Goal: Task Accomplishment & Management: Use online tool/utility

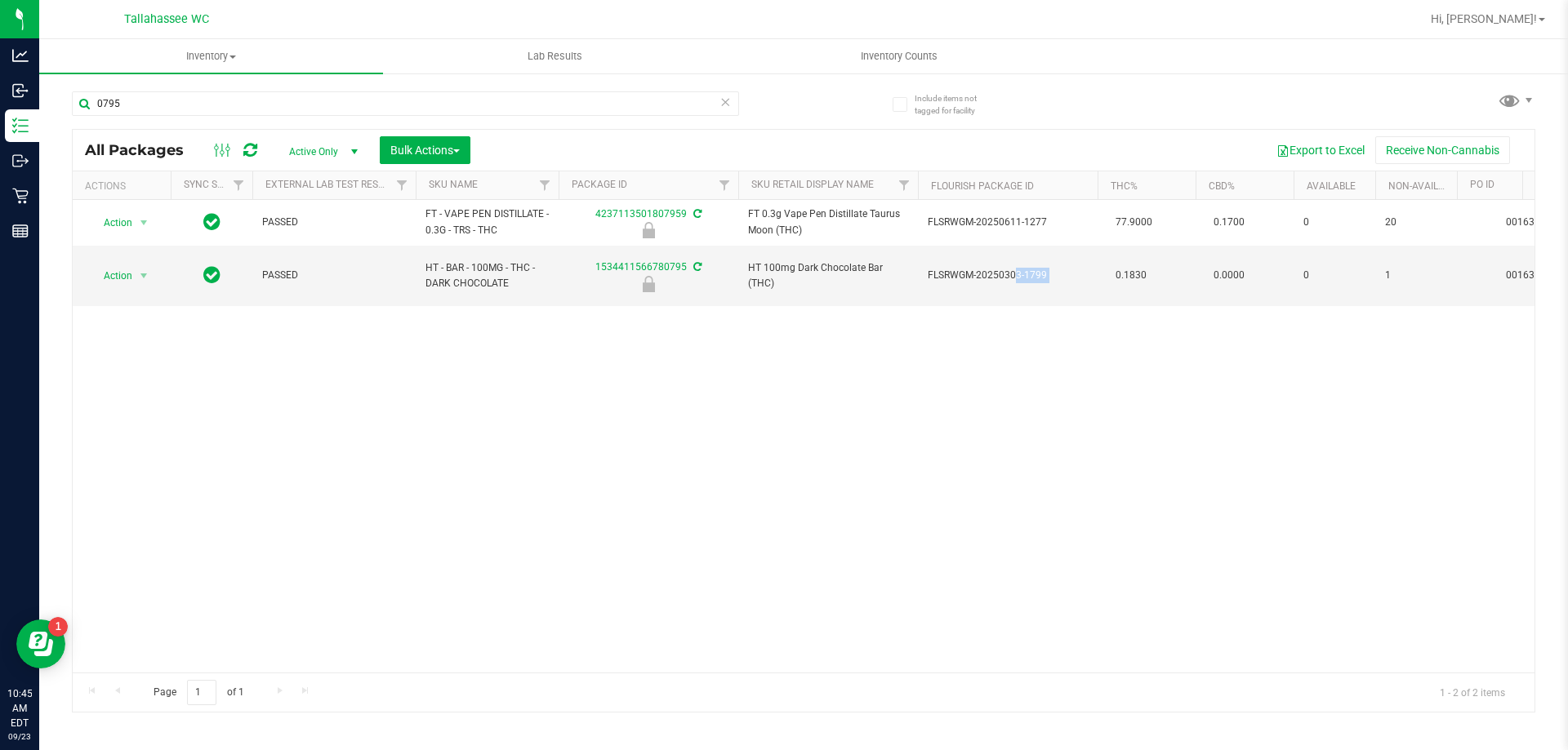
scroll to position [0, 556]
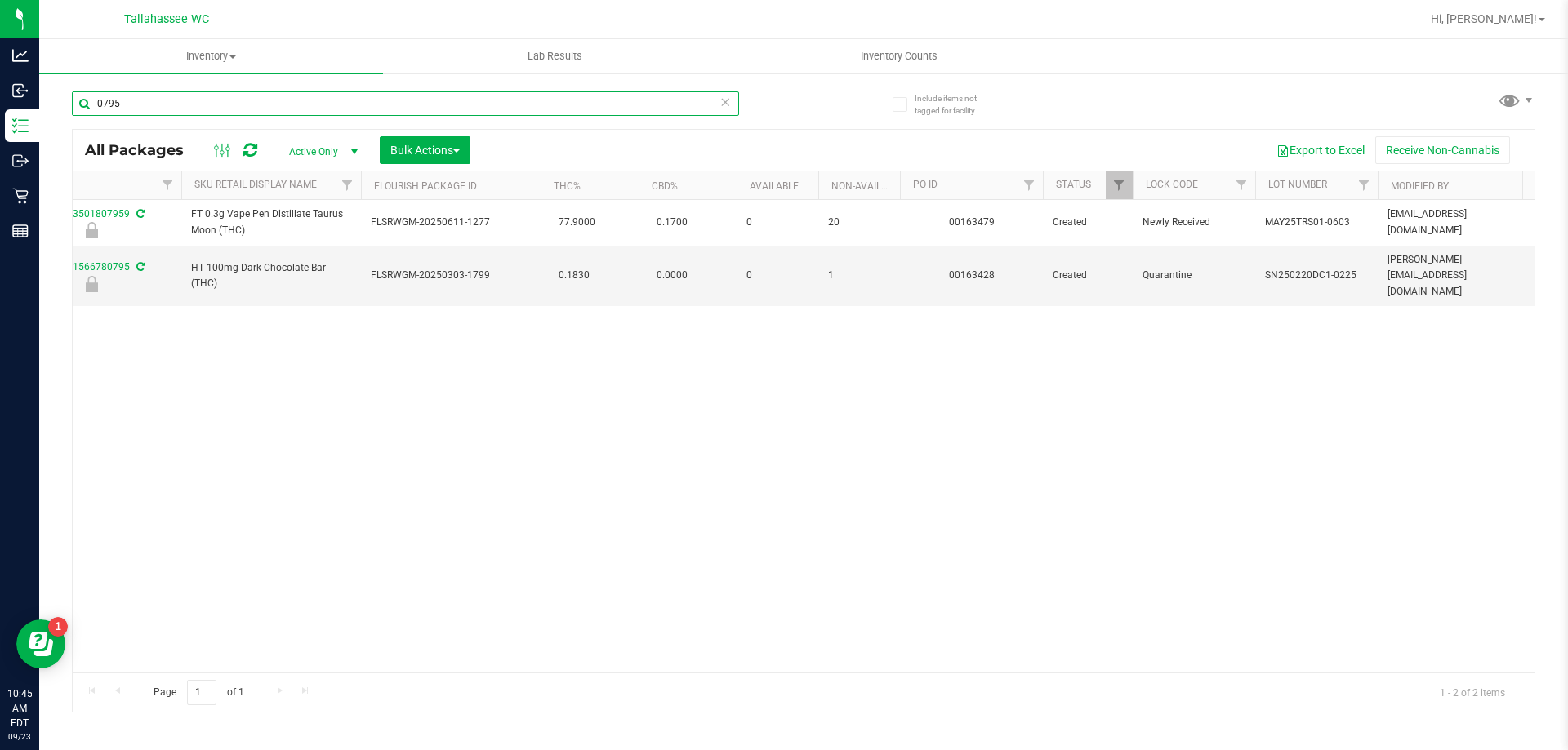
click at [731, 106] on input "0795" at bounding box center [405, 103] width 667 height 25
click at [727, 106] on icon at bounding box center [725, 100] width 11 height 19
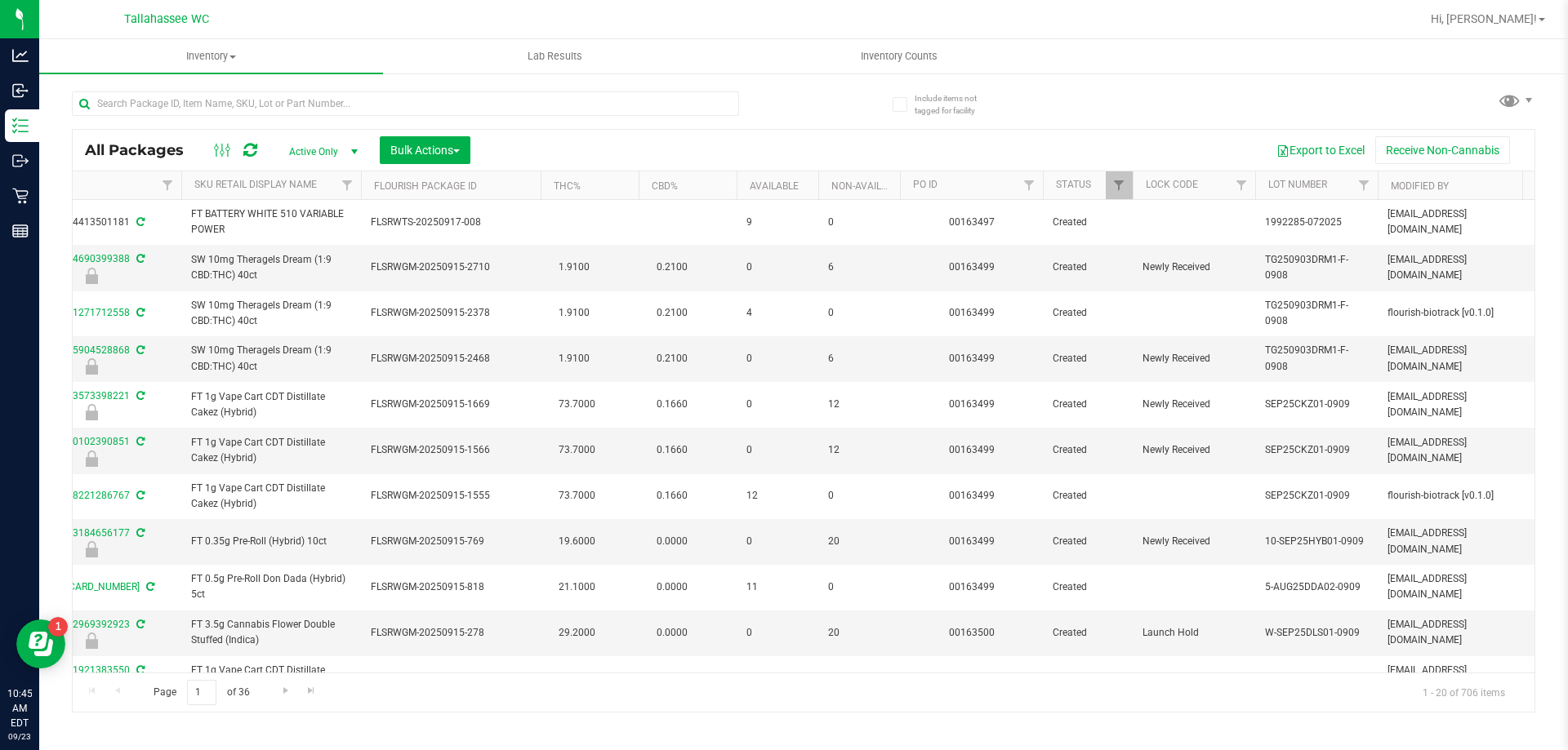
click at [718, 75] on div "Include items not tagged for facility All Packages Active Only Active Only Lab …" at bounding box center [804, 321] width 1528 height 498
click at [689, 92] on input "text" at bounding box center [405, 103] width 667 height 25
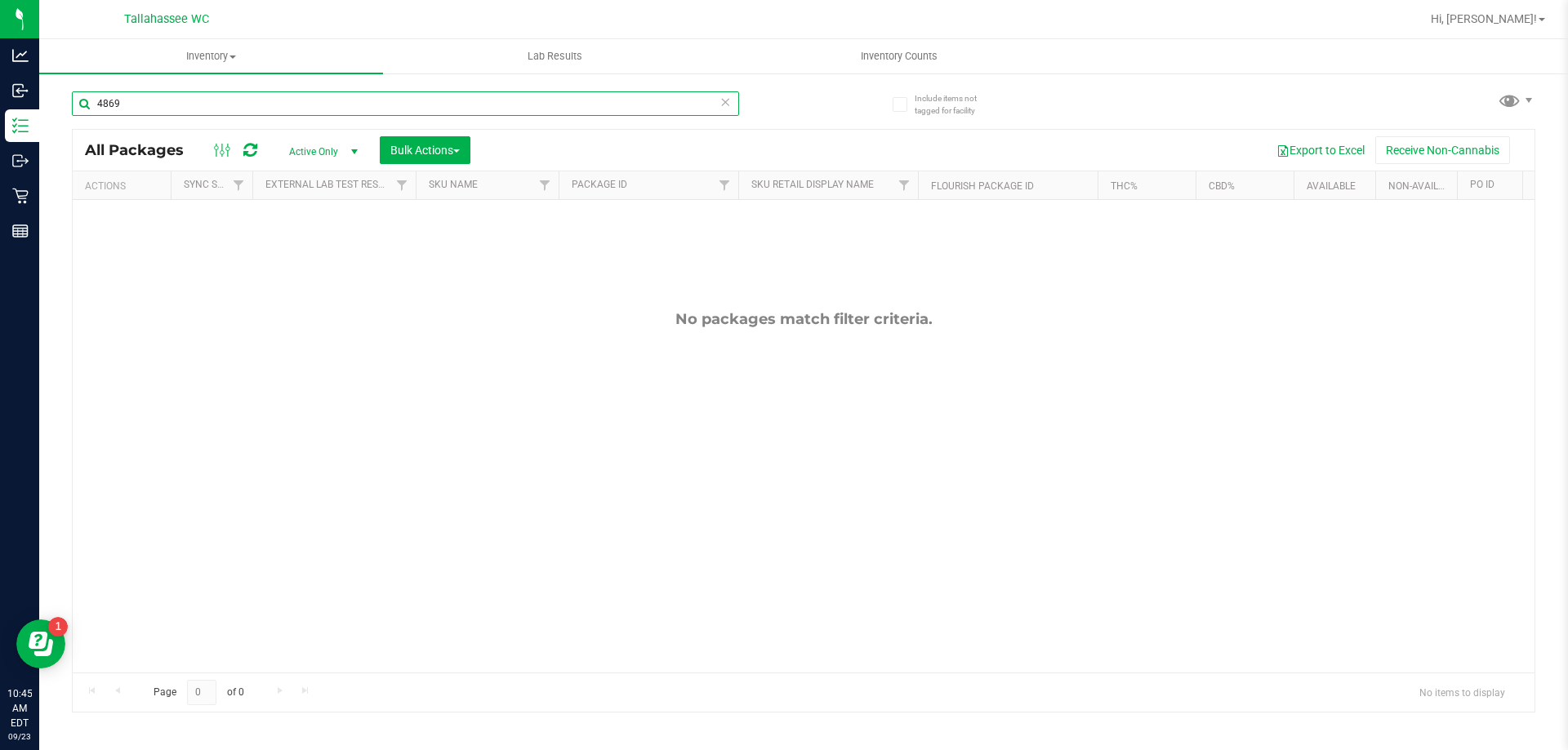
click at [230, 113] on input "4869" at bounding box center [405, 103] width 667 height 25
type input "1786"
click at [729, 109] on icon at bounding box center [725, 100] width 11 height 19
click at [729, 109] on input "text" at bounding box center [405, 103] width 667 height 25
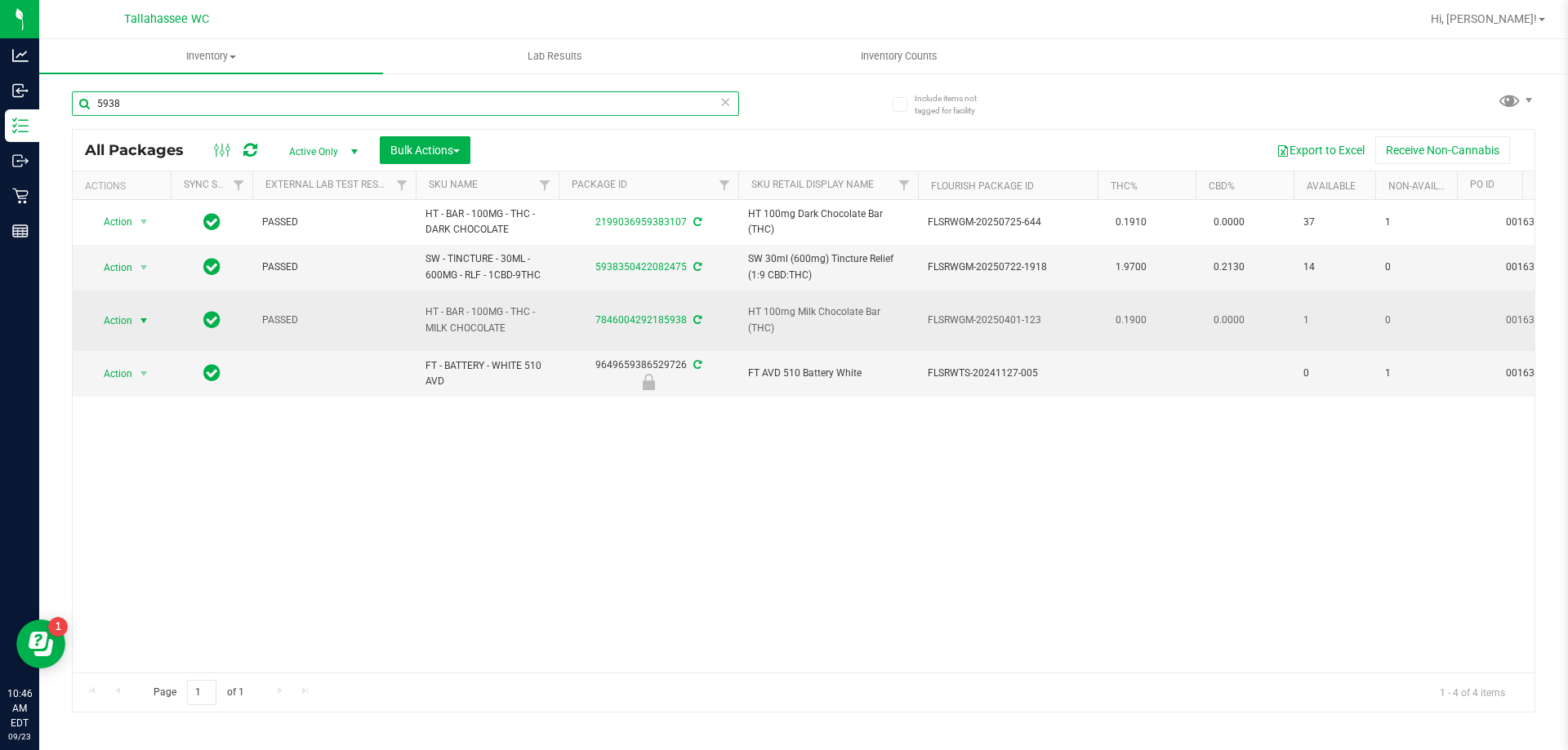
type input "5938"
click at [122, 316] on span "Action" at bounding box center [111, 320] width 44 height 23
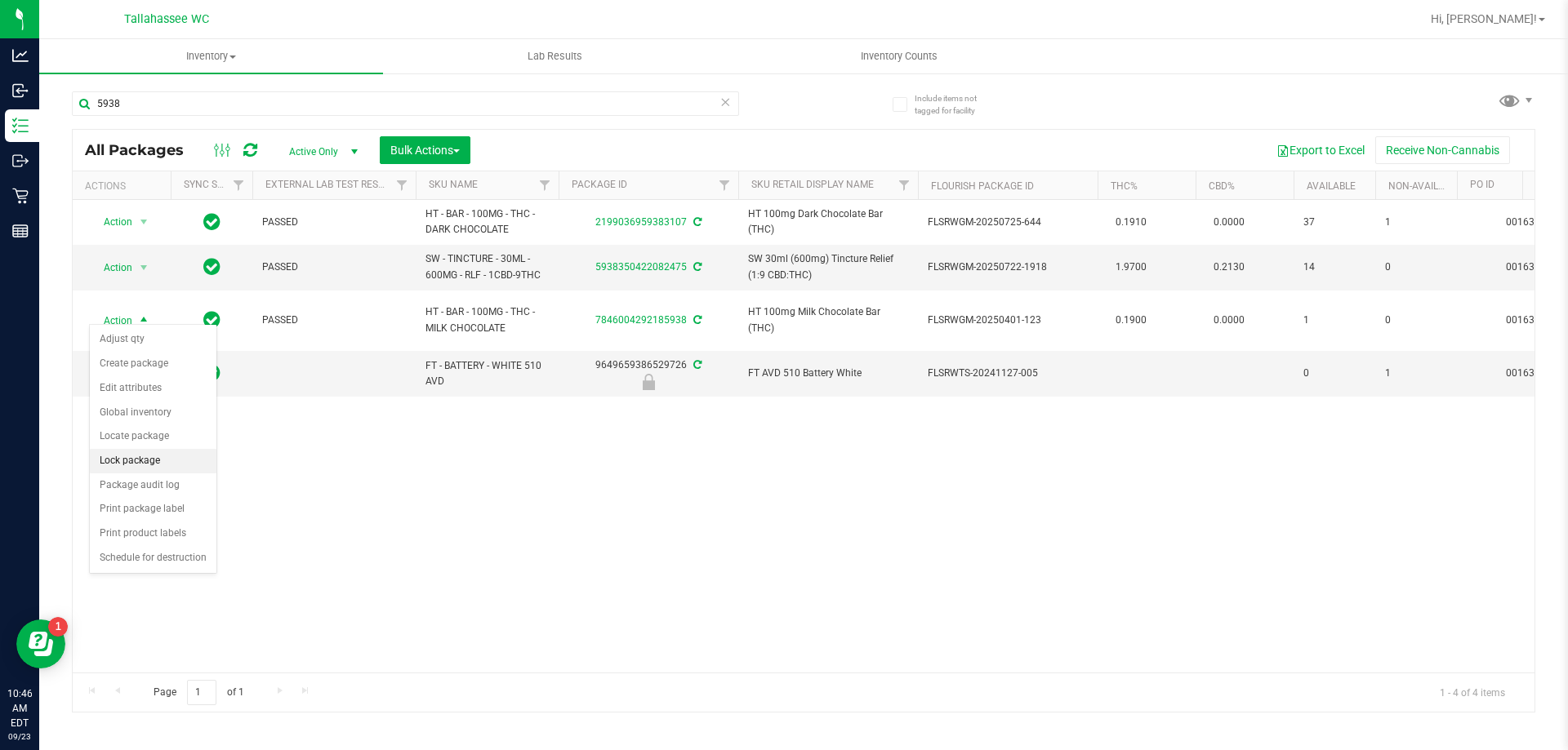
click at [103, 453] on li "Lock package" at bounding box center [154, 460] width 127 height 25
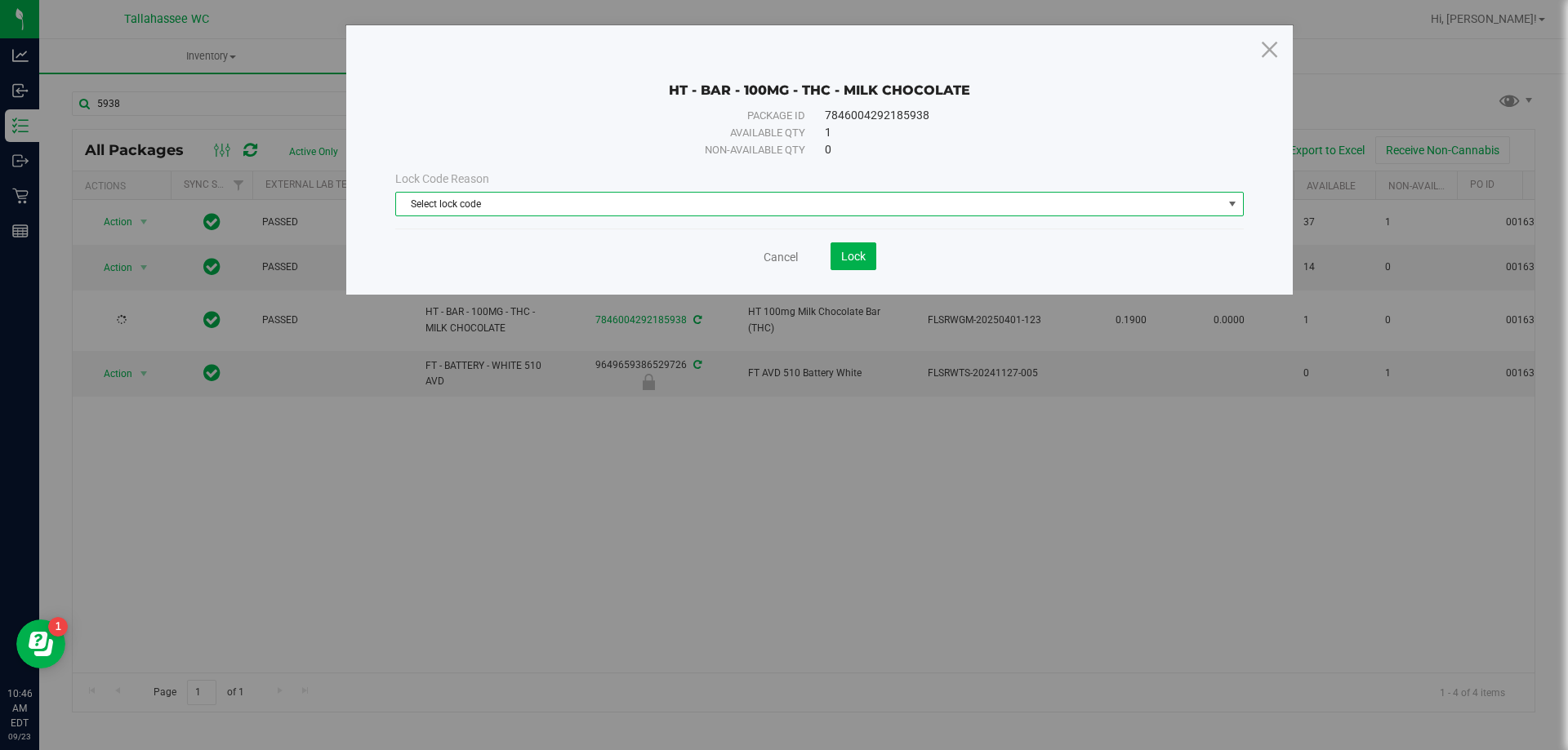
click at [640, 210] on span "Select lock code" at bounding box center [809, 204] width 826 height 23
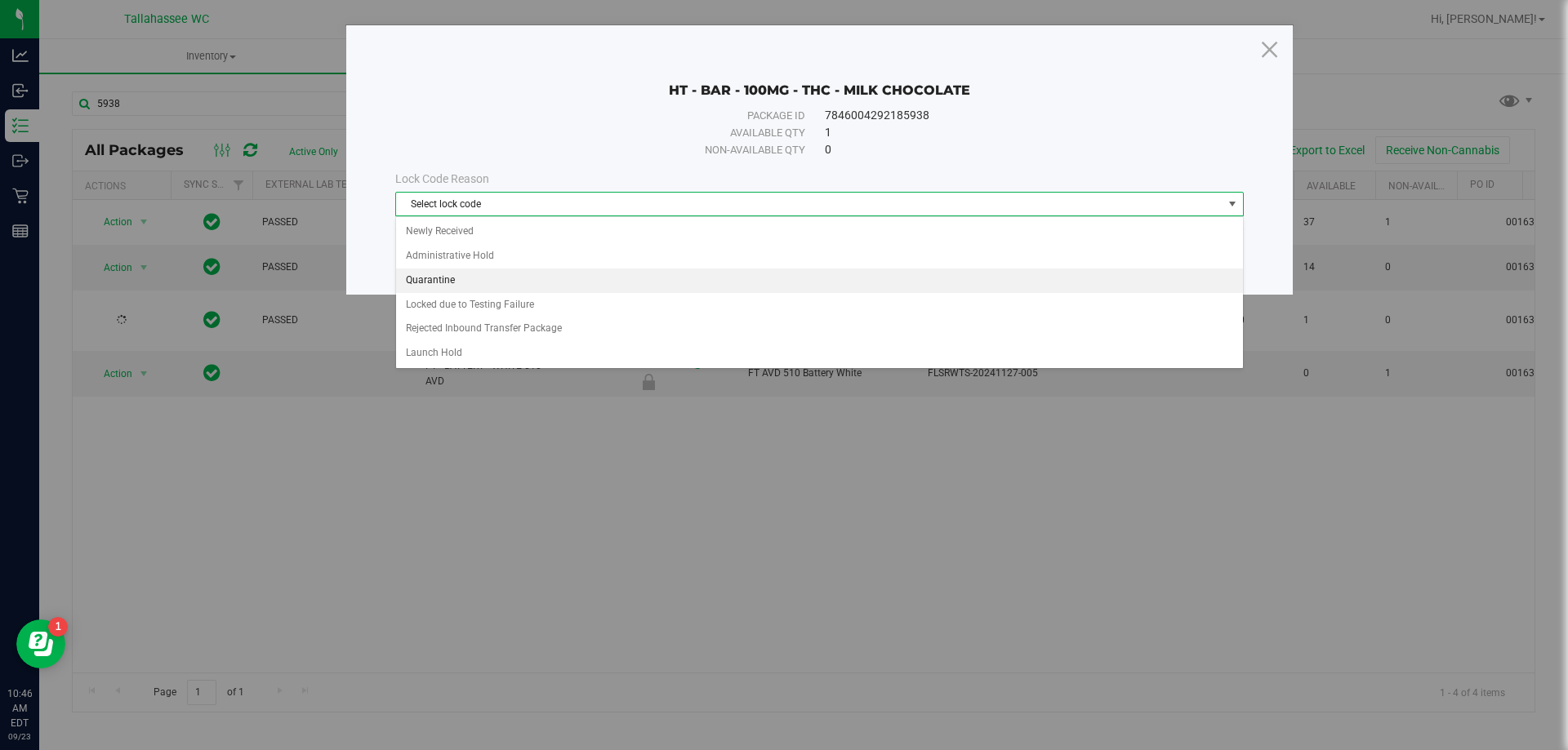
click at [447, 286] on li "Quarantine" at bounding box center [819, 280] width 847 height 25
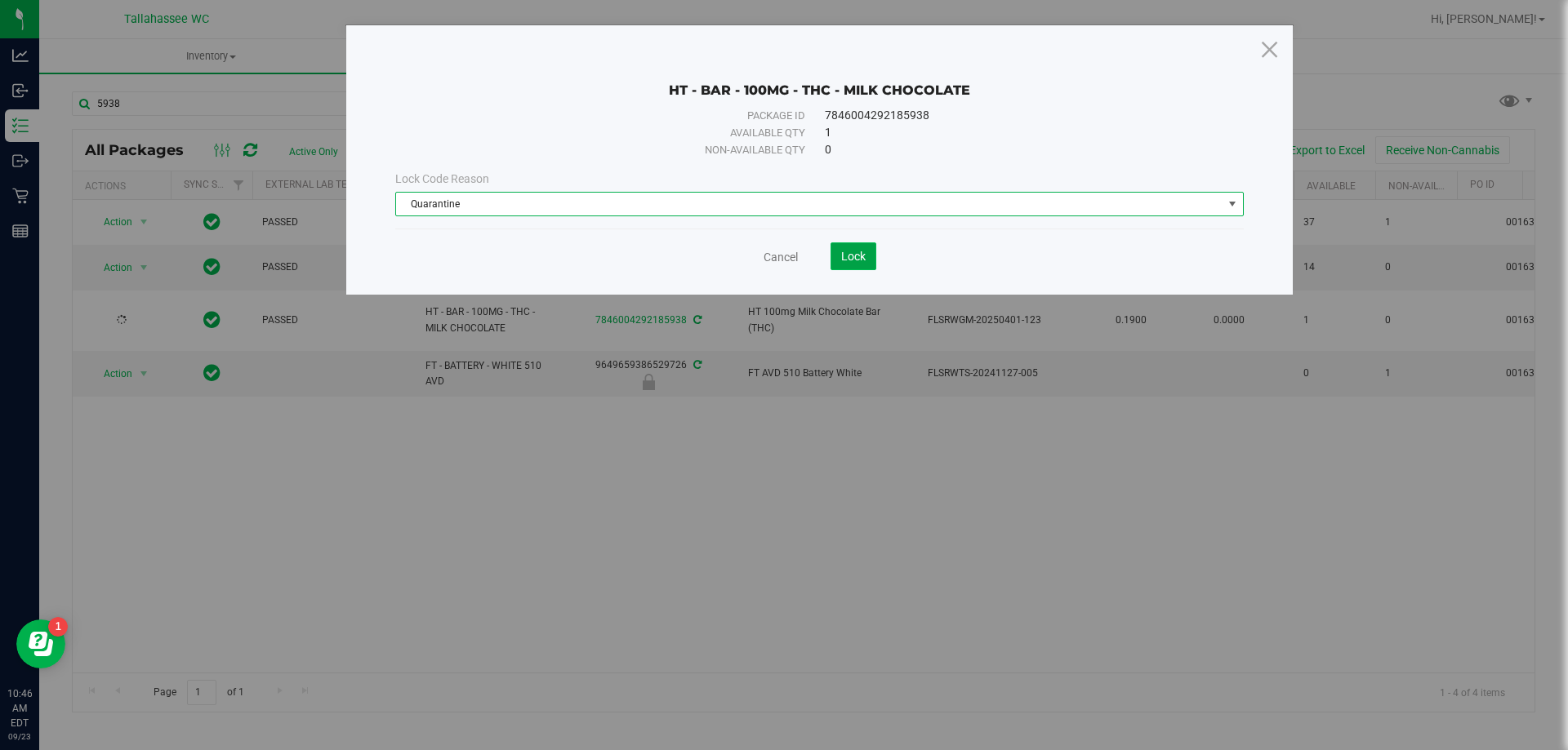
click at [856, 264] on button "Lock" at bounding box center [853, 256] width 46 height 28
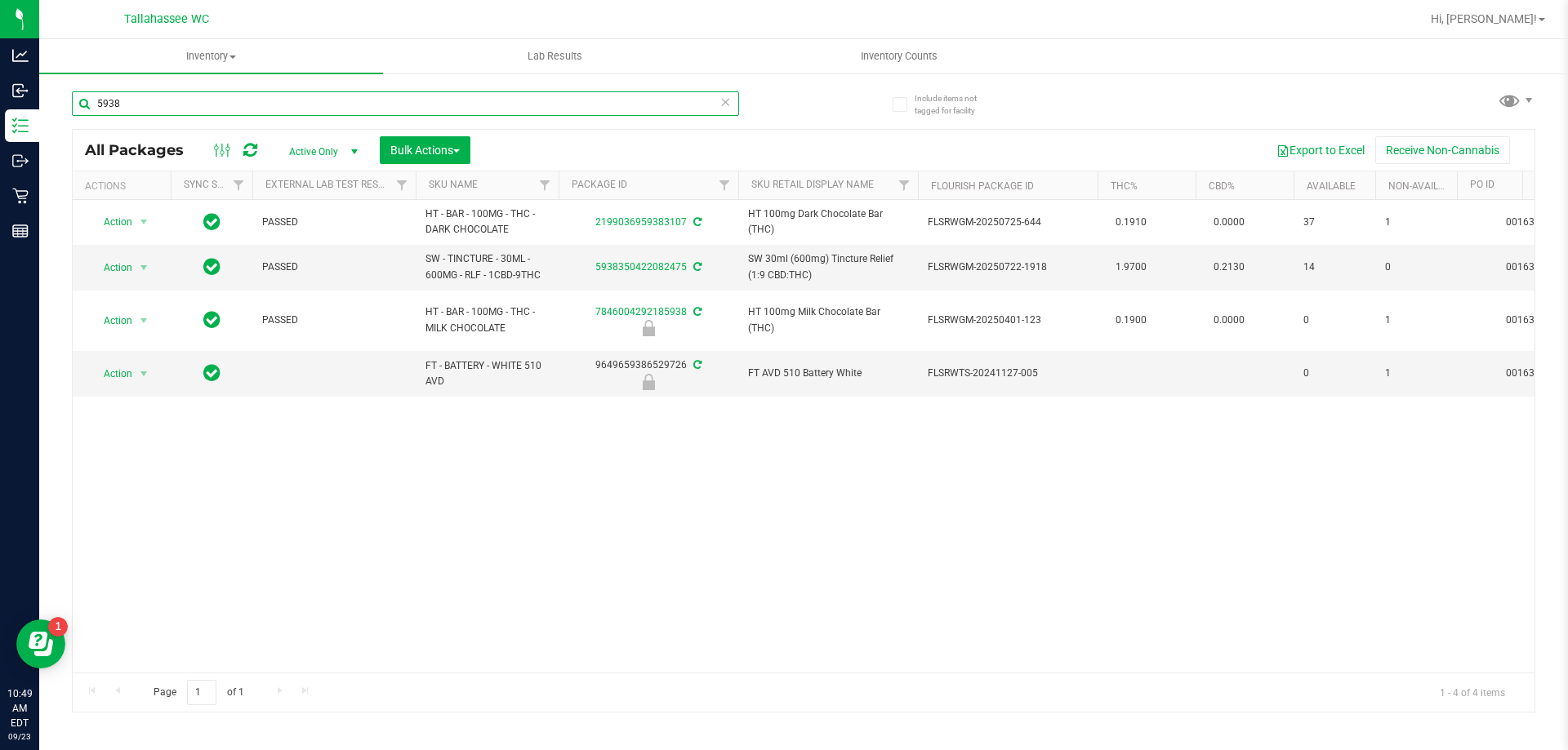
click at [535, 107] on input "5938" at bounding box center [405, 103] width 667 height 25
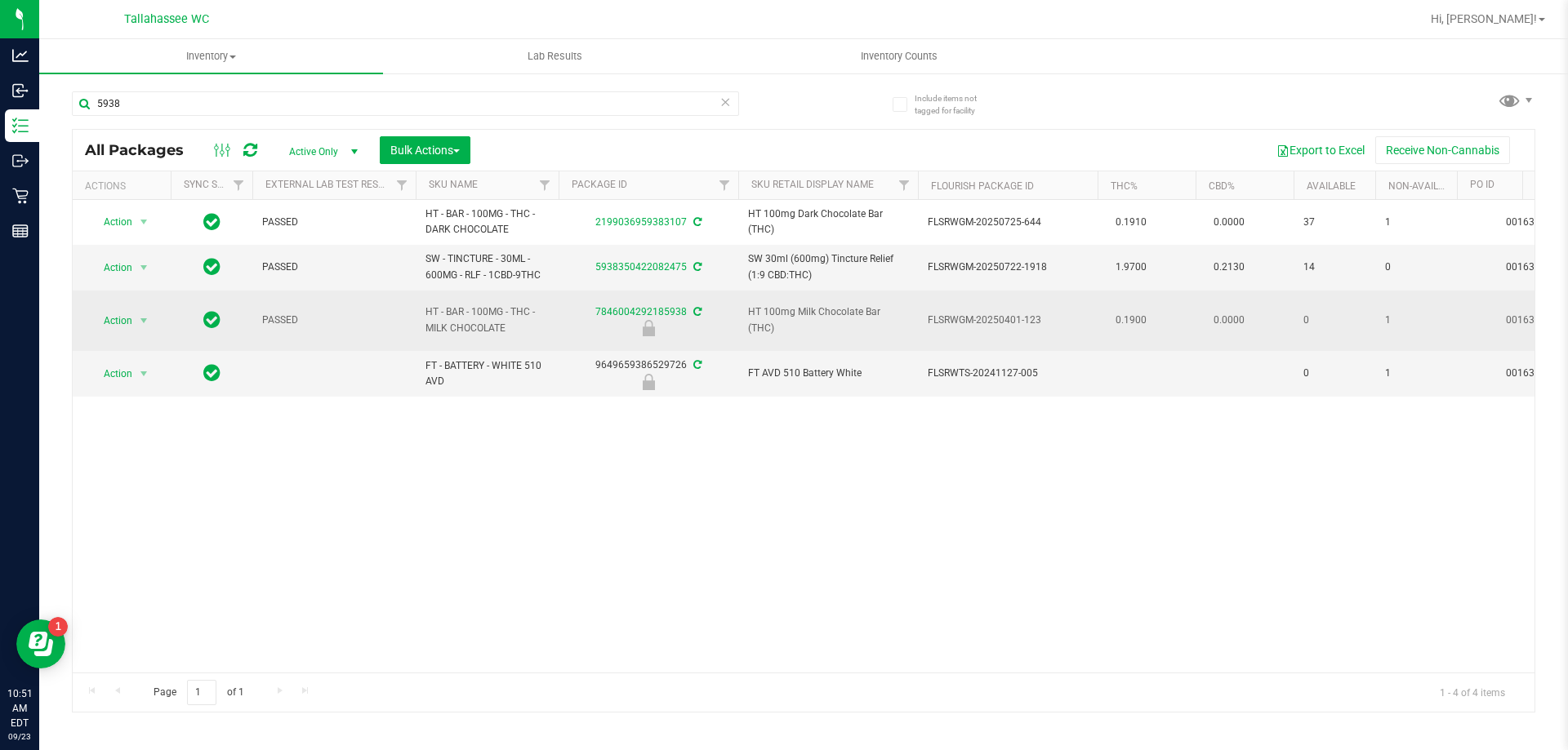
drag, startPoint x: 910, startPoint y: 311, endPoint x: 1082, endPoint y: 316, distance: 172.1
copy tr "FLSRWGM-20250401-123"
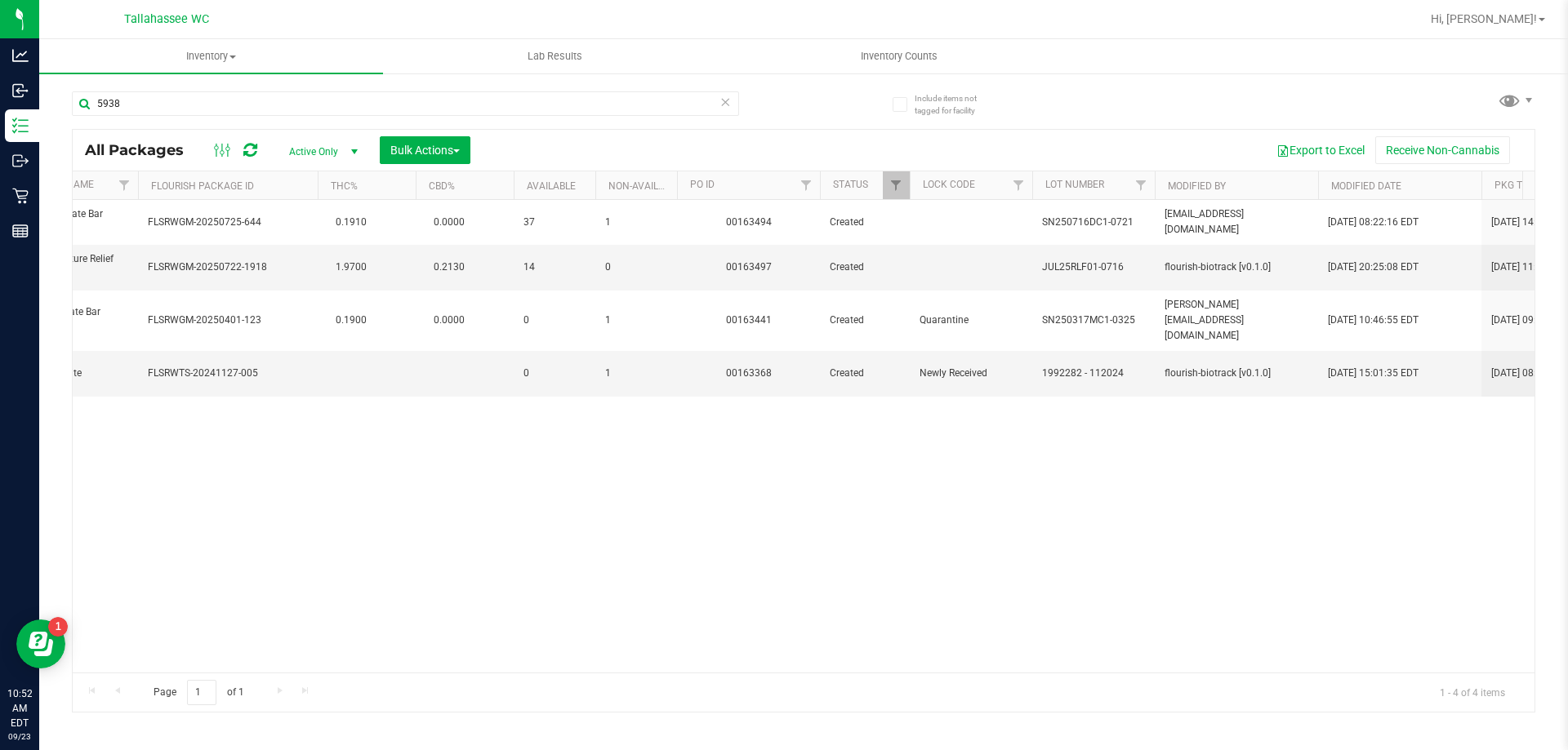
scroll to position [0, 782]
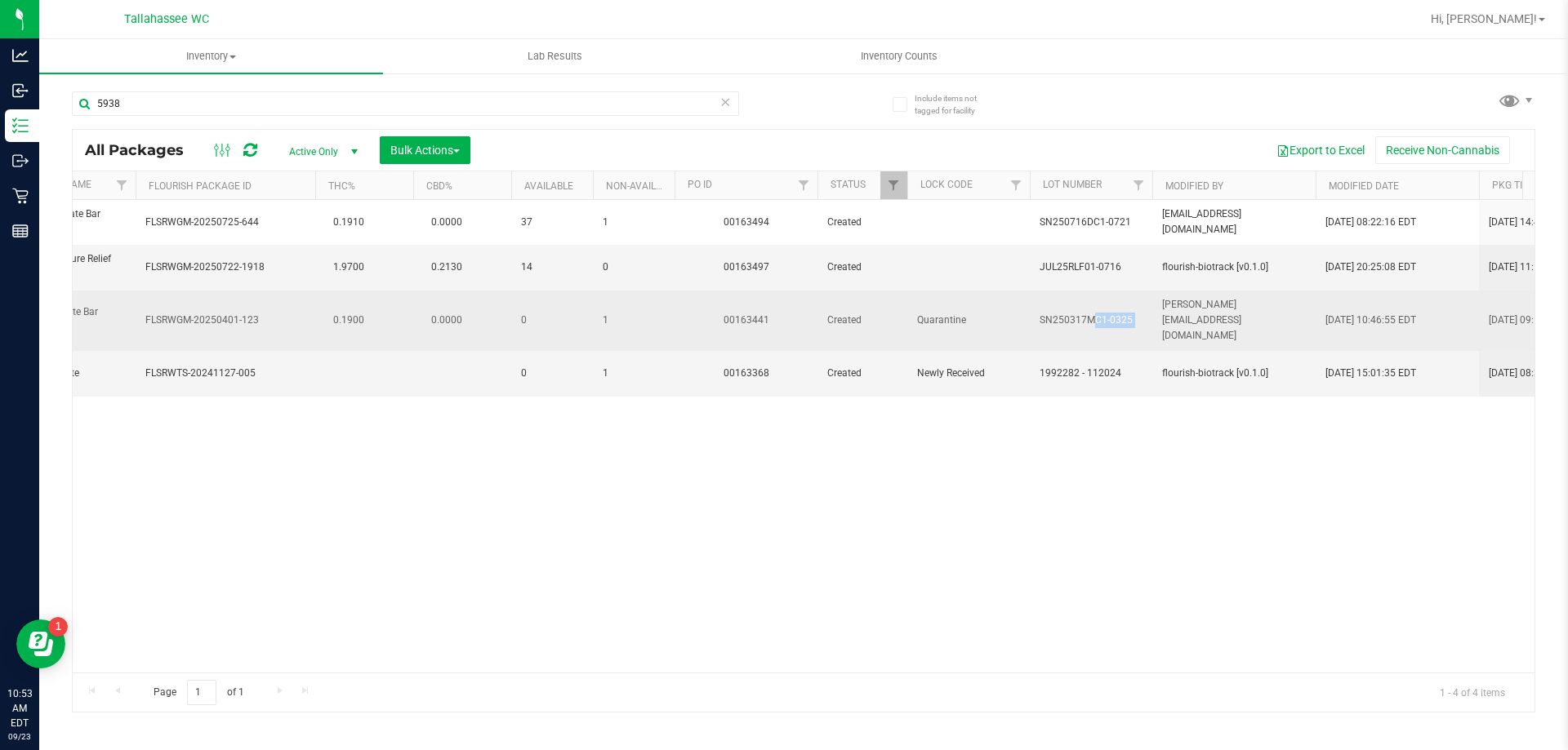
drag, startPoint x: 1039, startPoint y: 315, endPoint x: 1158, endPoint y: 316, distance: 119.0
click at [1158, 316] on tr "Action Action Edit attributes Global inventory Locate package Package audit log…" at bounding box center [1089, 321] width 3597 height 62
copy tr "SN250317MC1-0325"
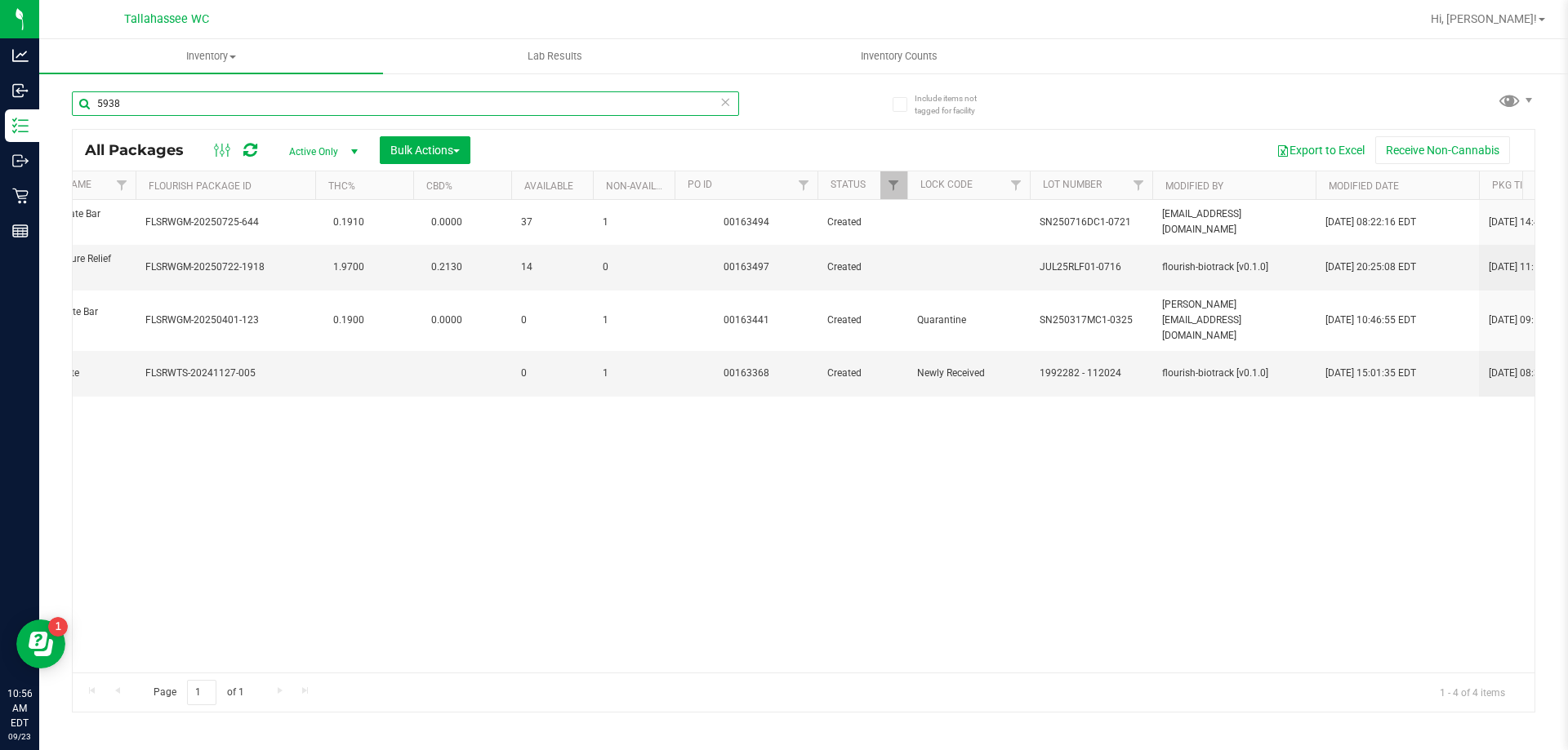
click at [506, 91] on input "5938" at bounding box center [405, 103] width 667 height 25
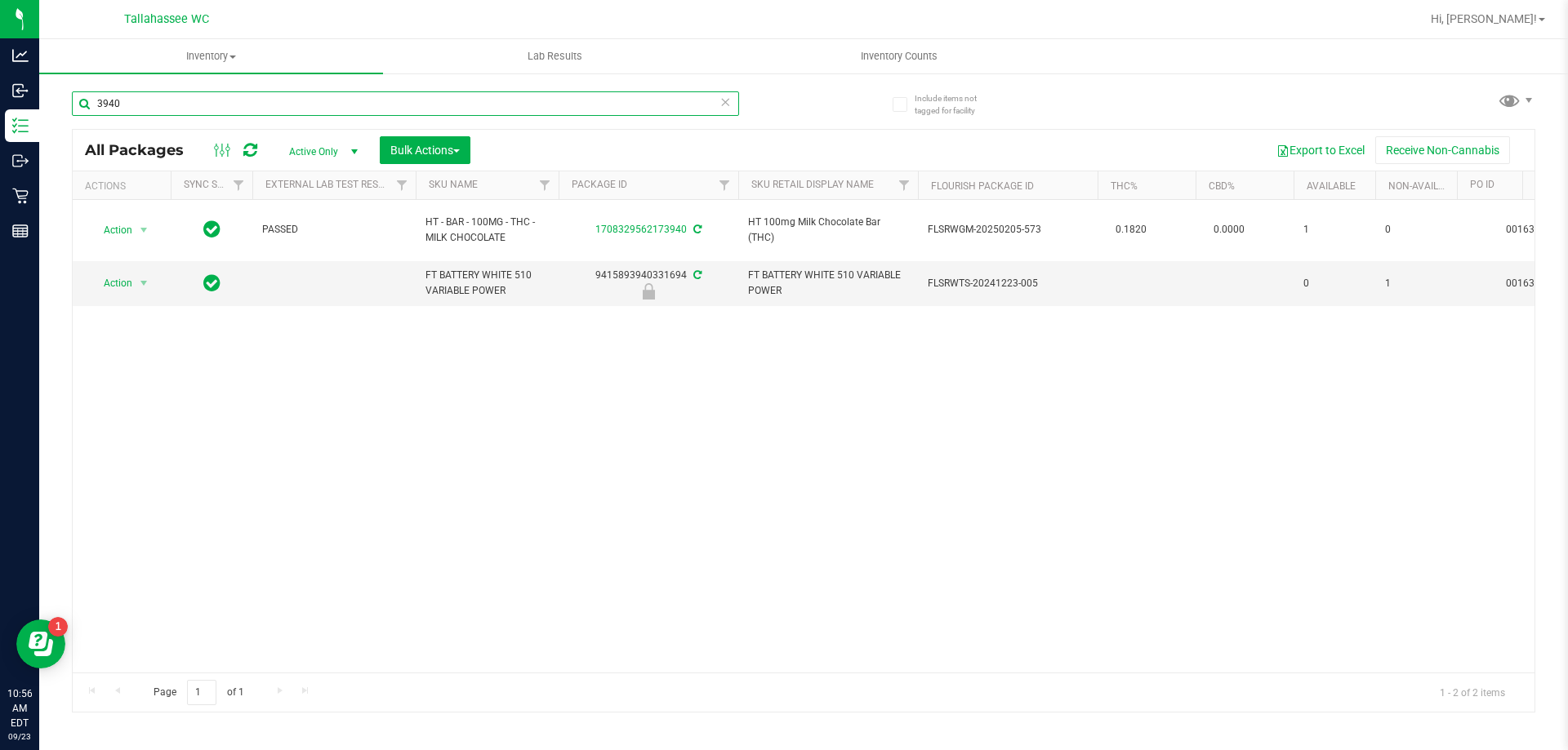
scroll to position [0, 782]
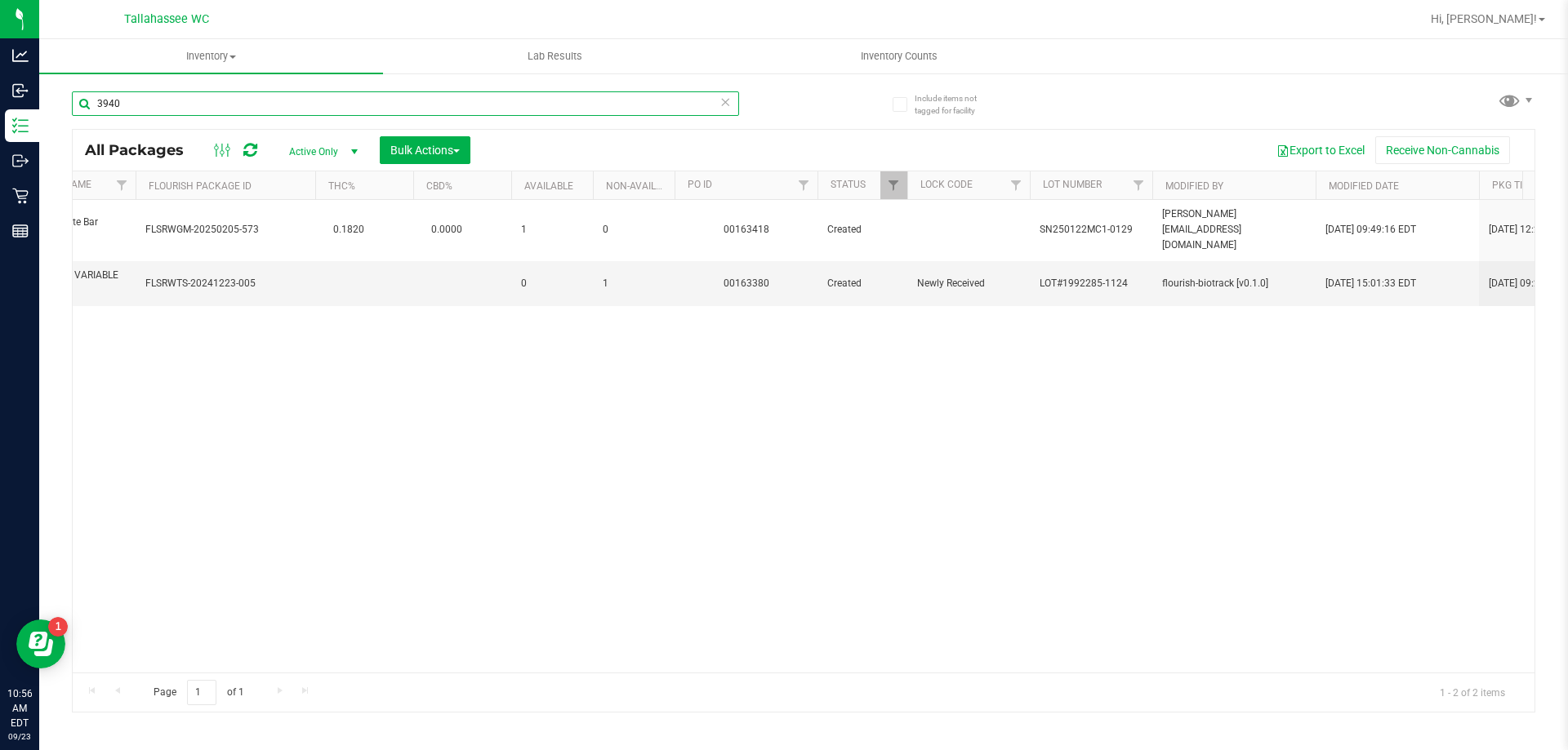
type input "3940"
drag, startPoint x: 461, startPoint y: 659, endPoint x: 338, endPoint y: 642, distance: 124.2
click at [338, 642] on div "Action Action Adjust qty Create package Edit attributes Global inventory Locate…" at bounding box center [803, 437] width 1461 height 472
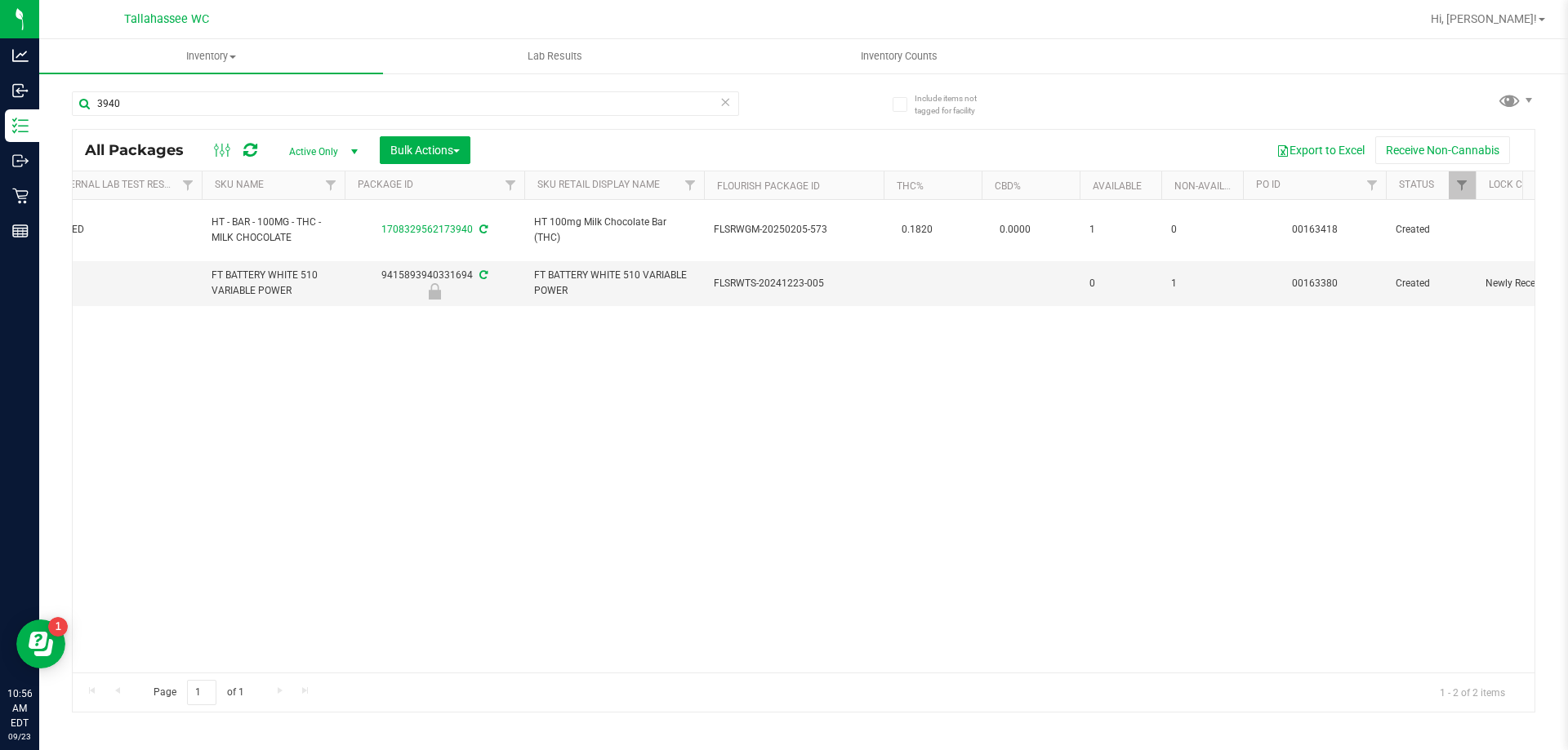
scroll to position [0, 0]
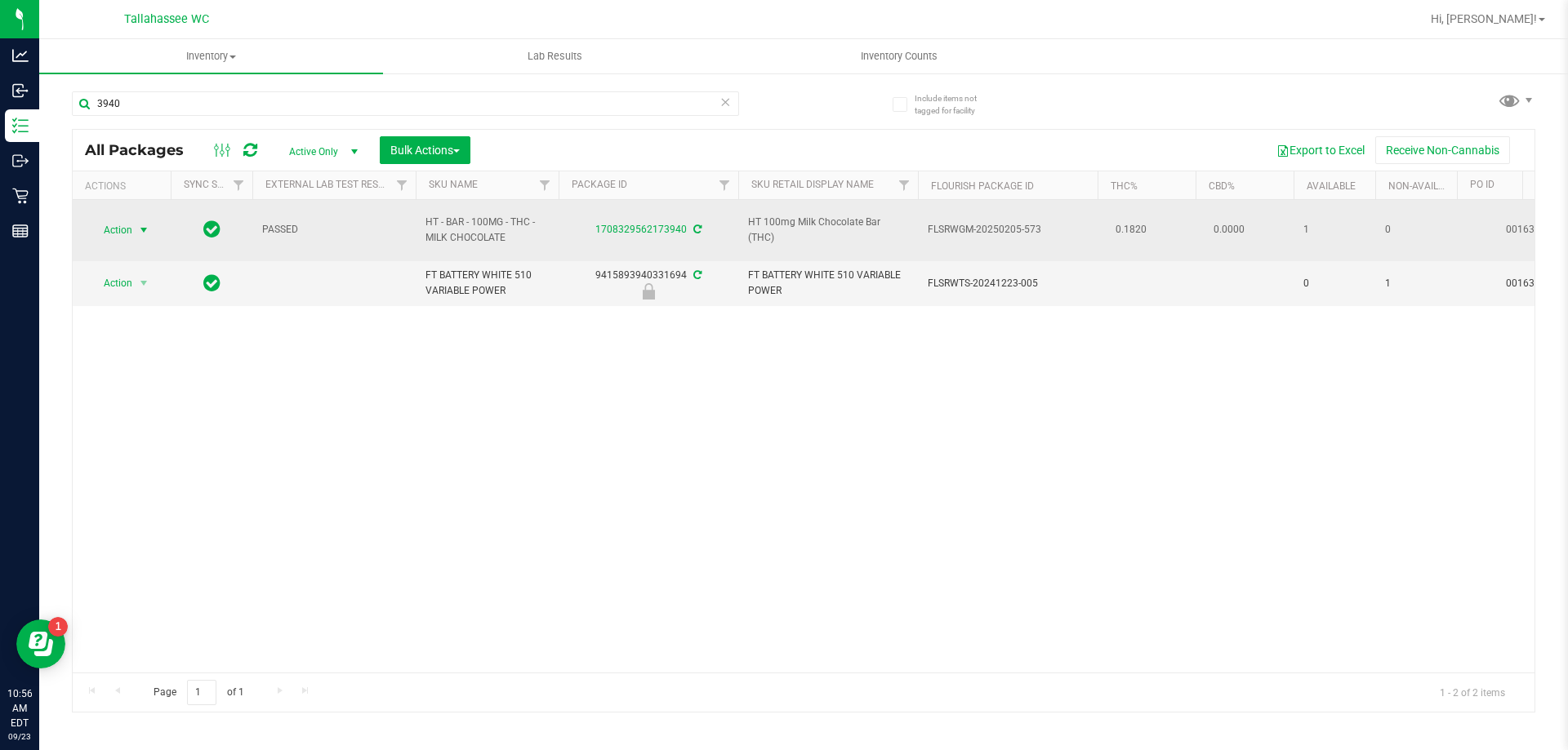
click at [110, 228] on span "Action" at bounding box center [111, 230] width 44 height 23
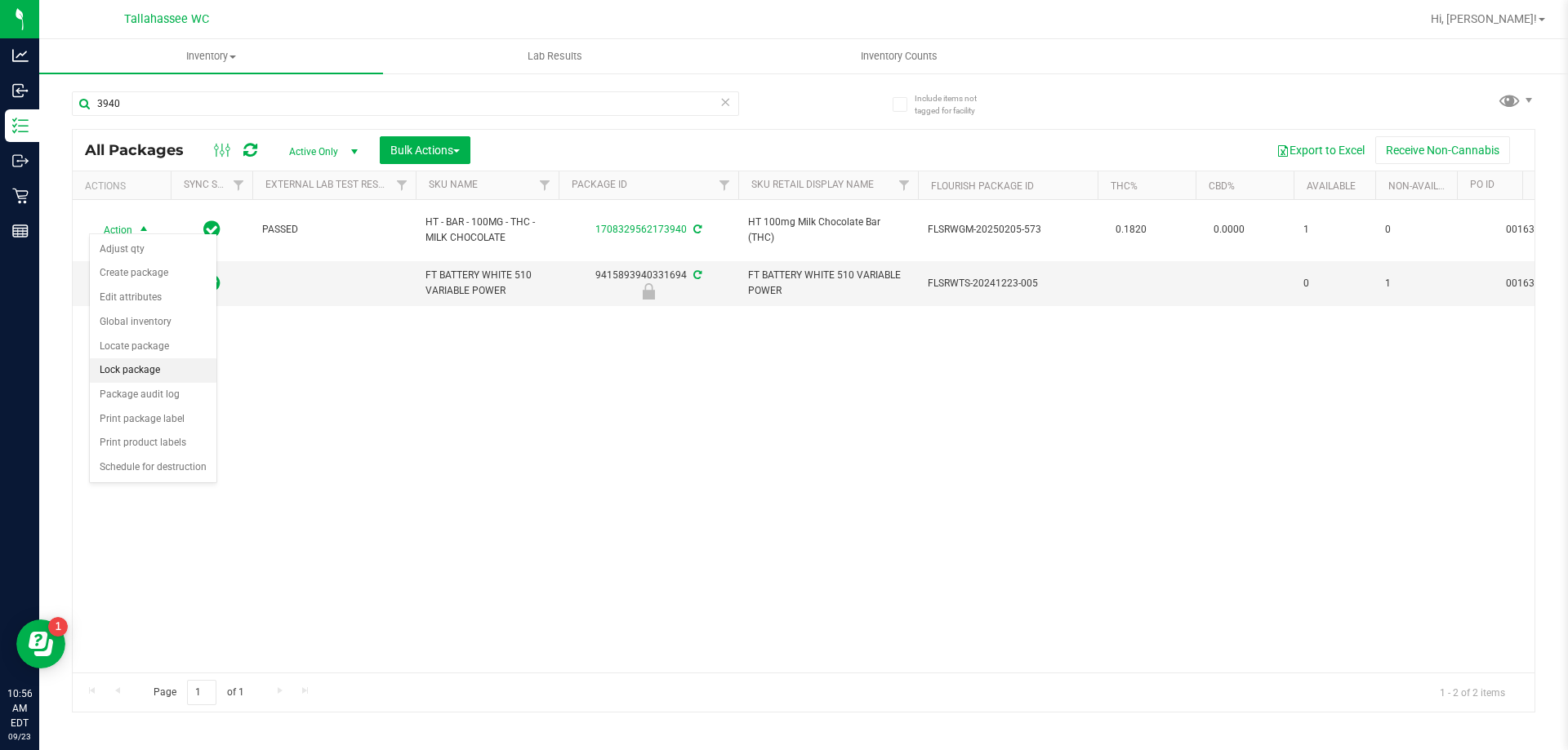
click at [140, 358] on li "Lock package" at bounding box center [154, 370] width 127 height 25
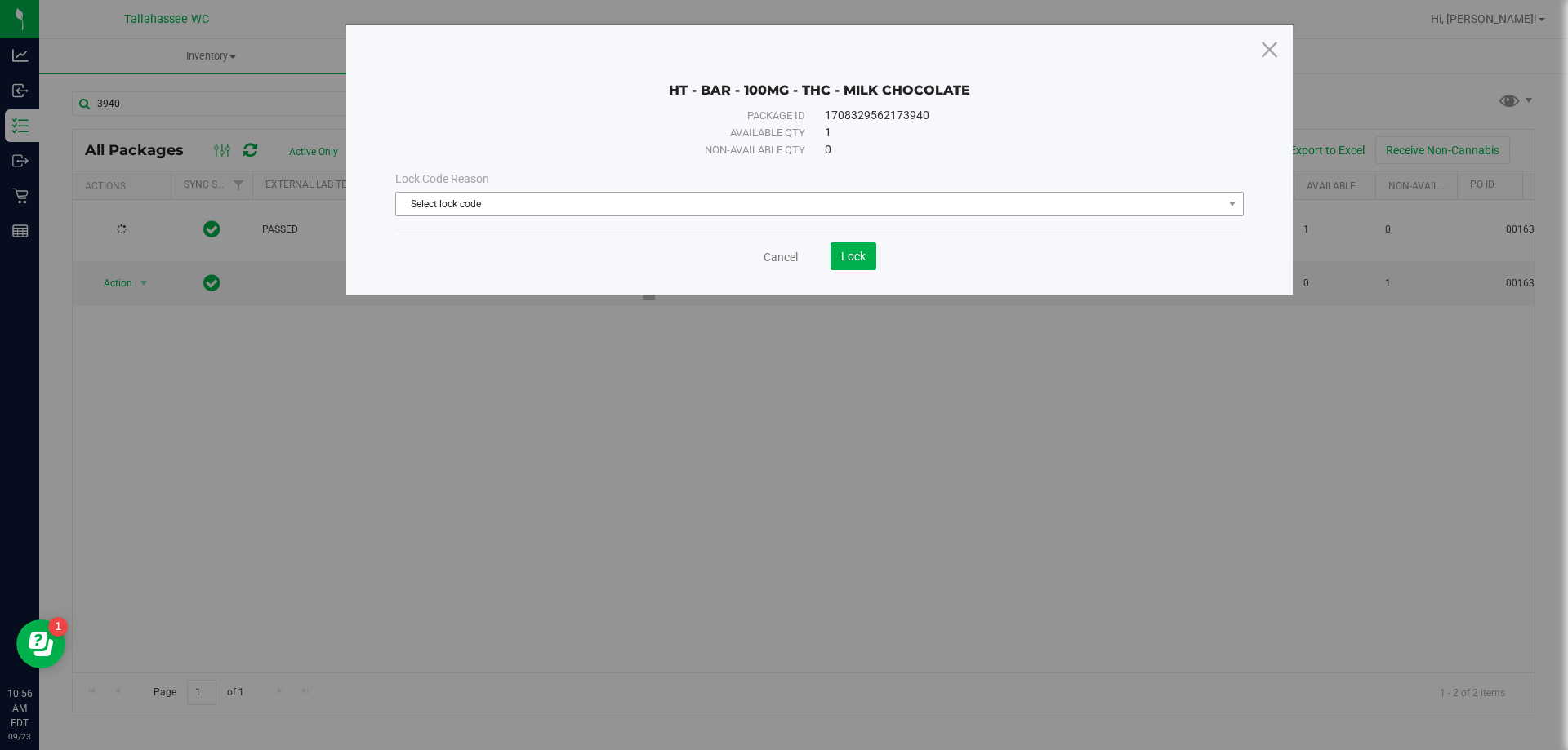
click at [461, 201] on span "Select lock code" at bounding box center [809, 204] width 826 height 23
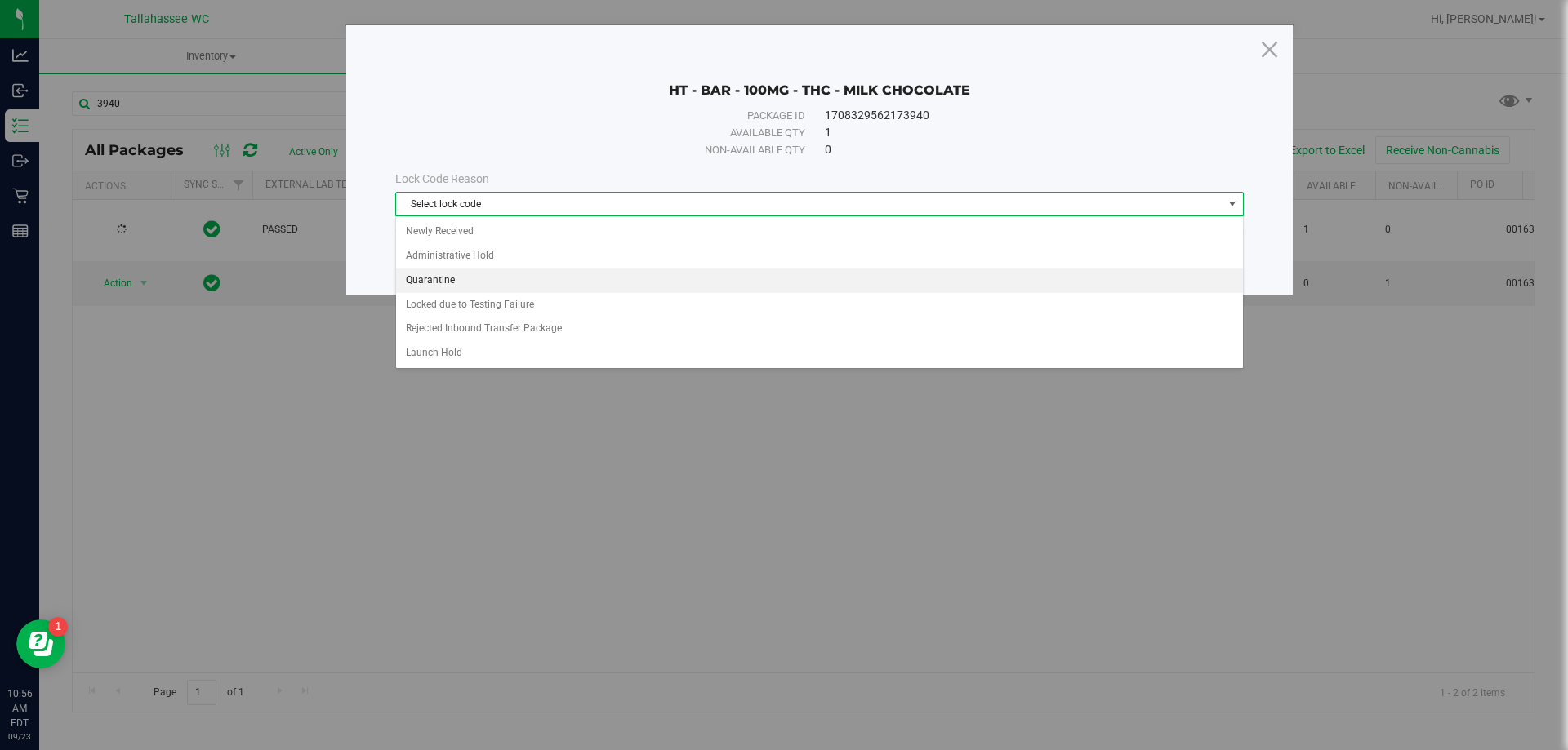
click at [451, 278] on li "Quarantine" at bounding box center [819, 280] width 847 height 25
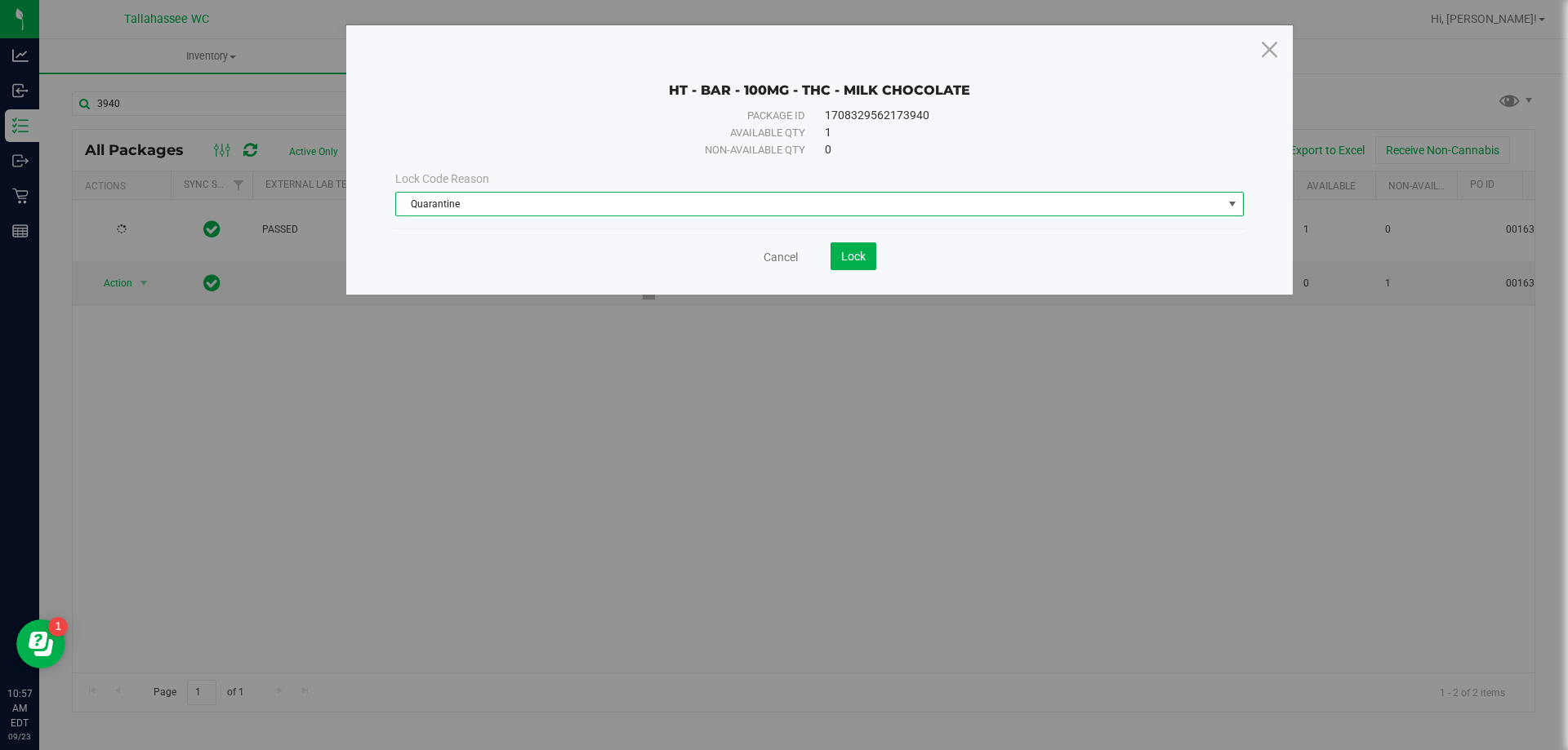
click at [850, 272] on div "HT - BAR - 100MG - THC - MILK CHOCOLATE Package ID 1708329562173940 Available q…" at bounding box center [818, 160] width 946 height 269
click at [858, 256] on span "Lock" at bounding box center [853, 256] width 25 height 13
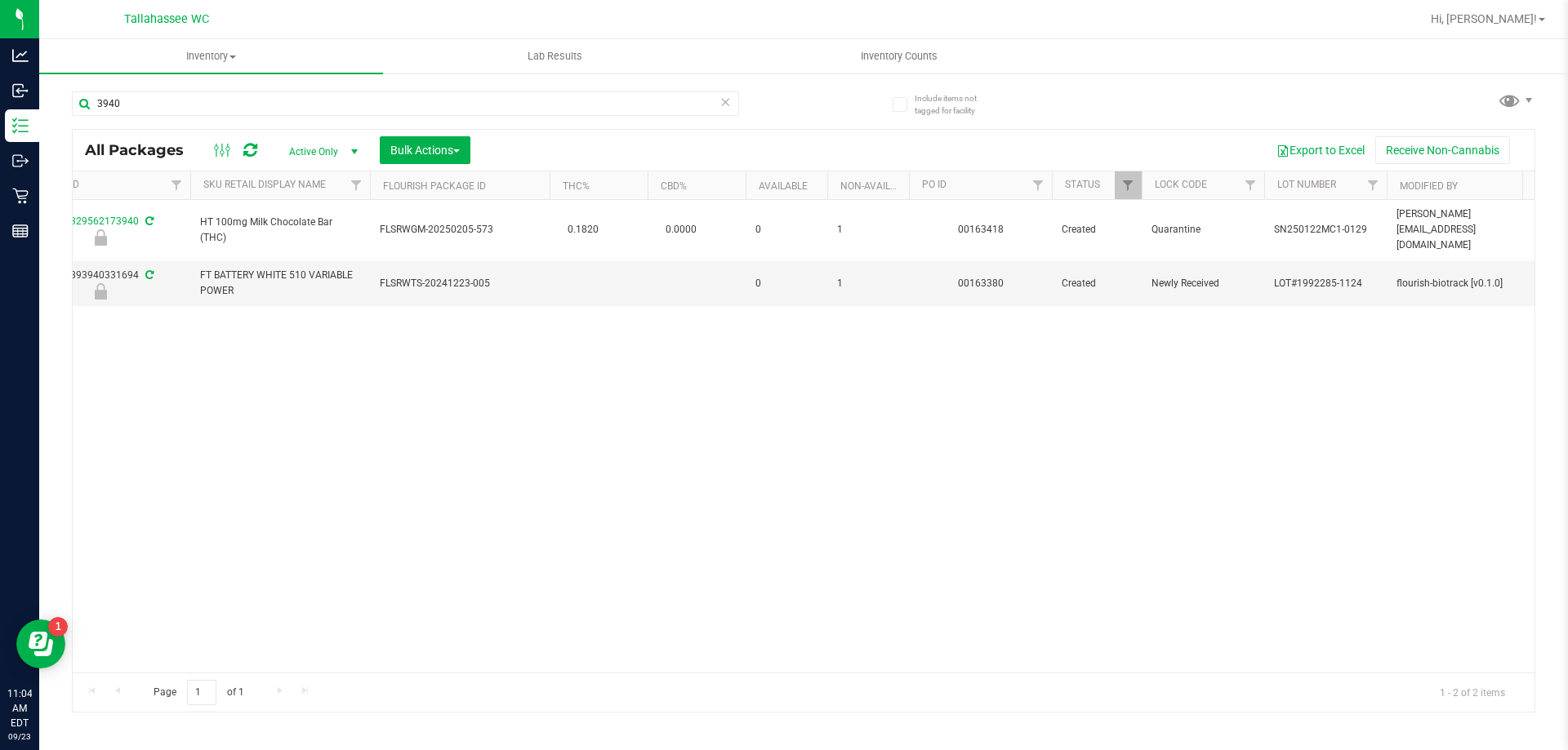
scroll to position [0, 694]
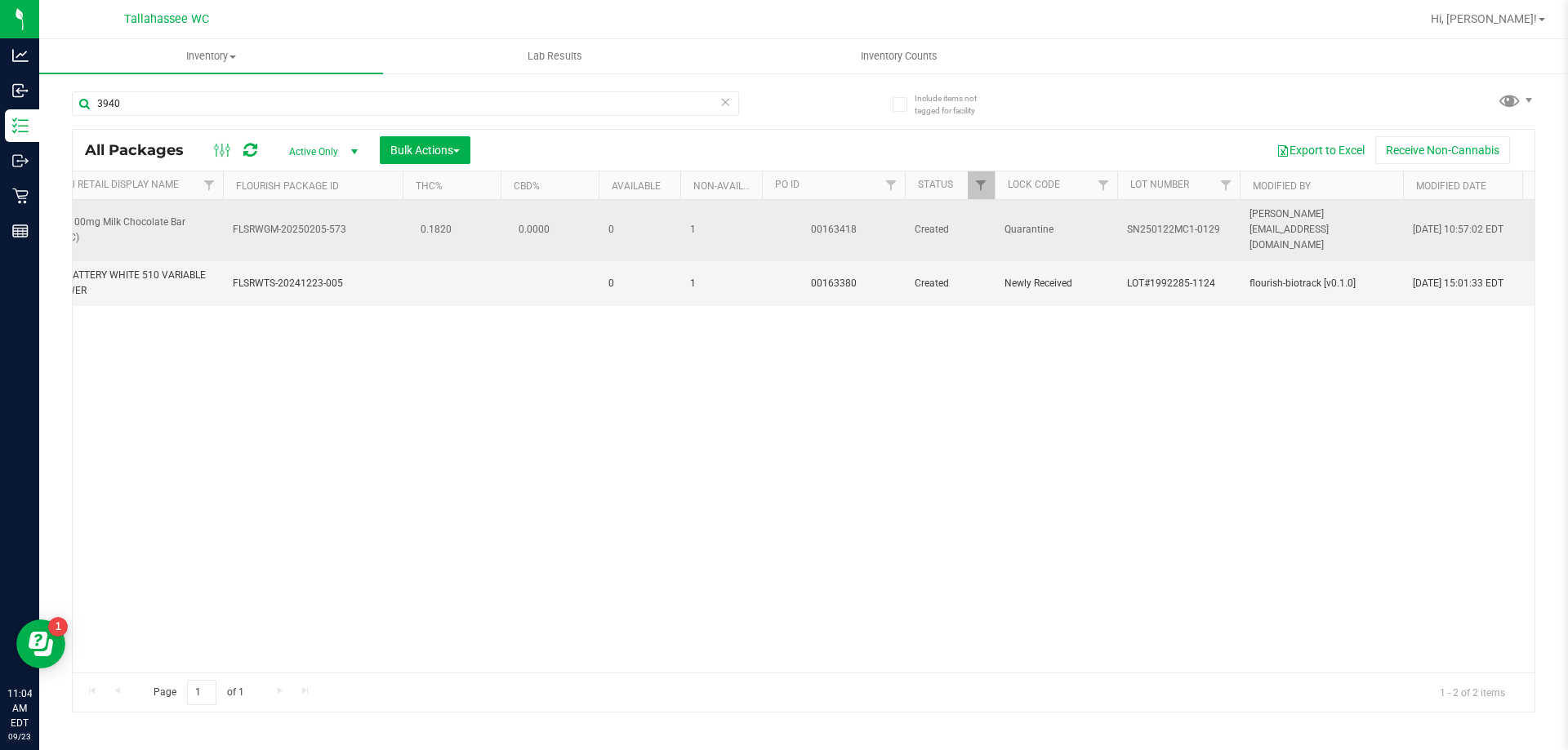
click at [1153, 222] on span "SN250122MC1-0129" at bounding box center [1178, 229] width 103 height 16
copy tr "SN250122MC1-0129"
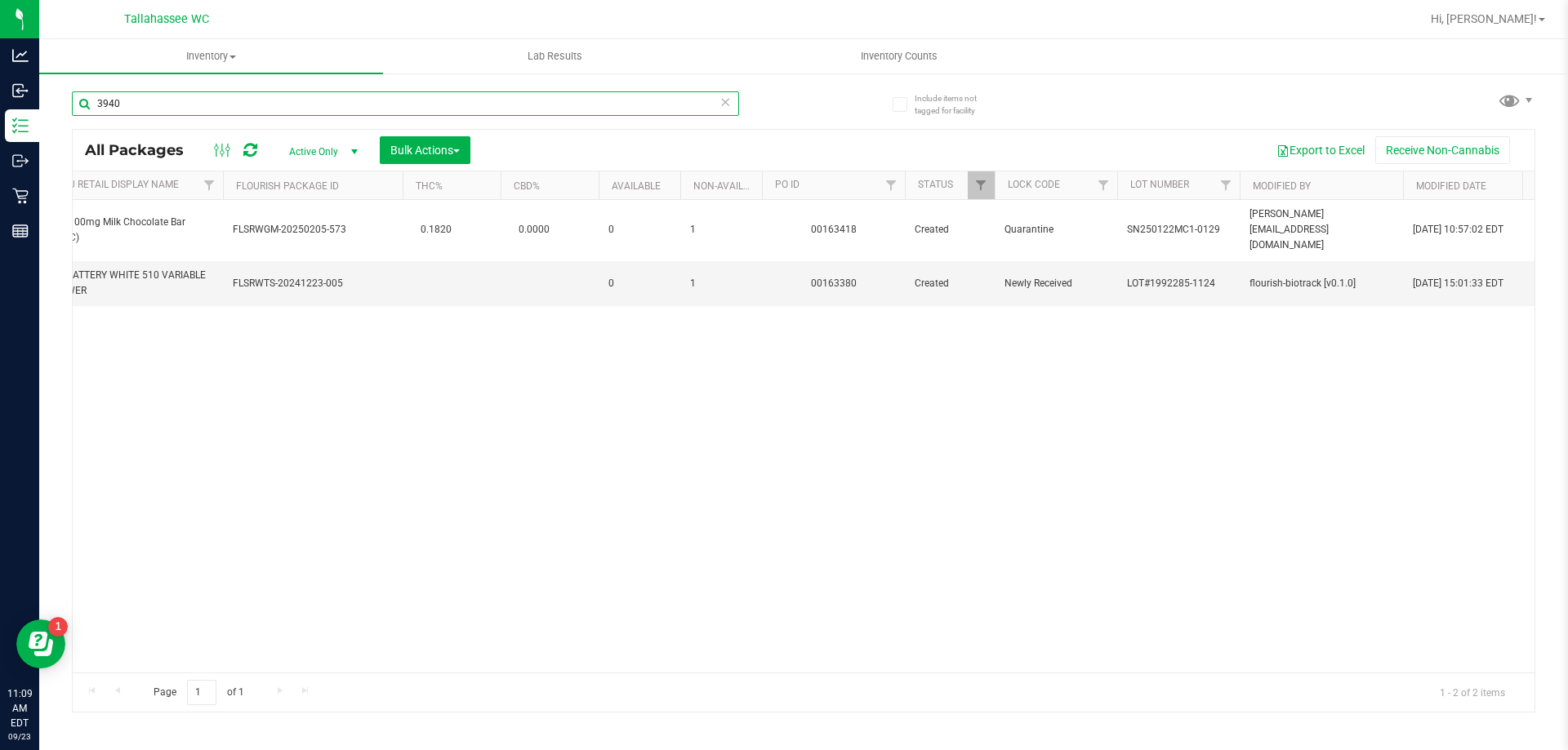
click at [195, 104] on input "3940" at bounding box center [405, 103] width 667 height 25
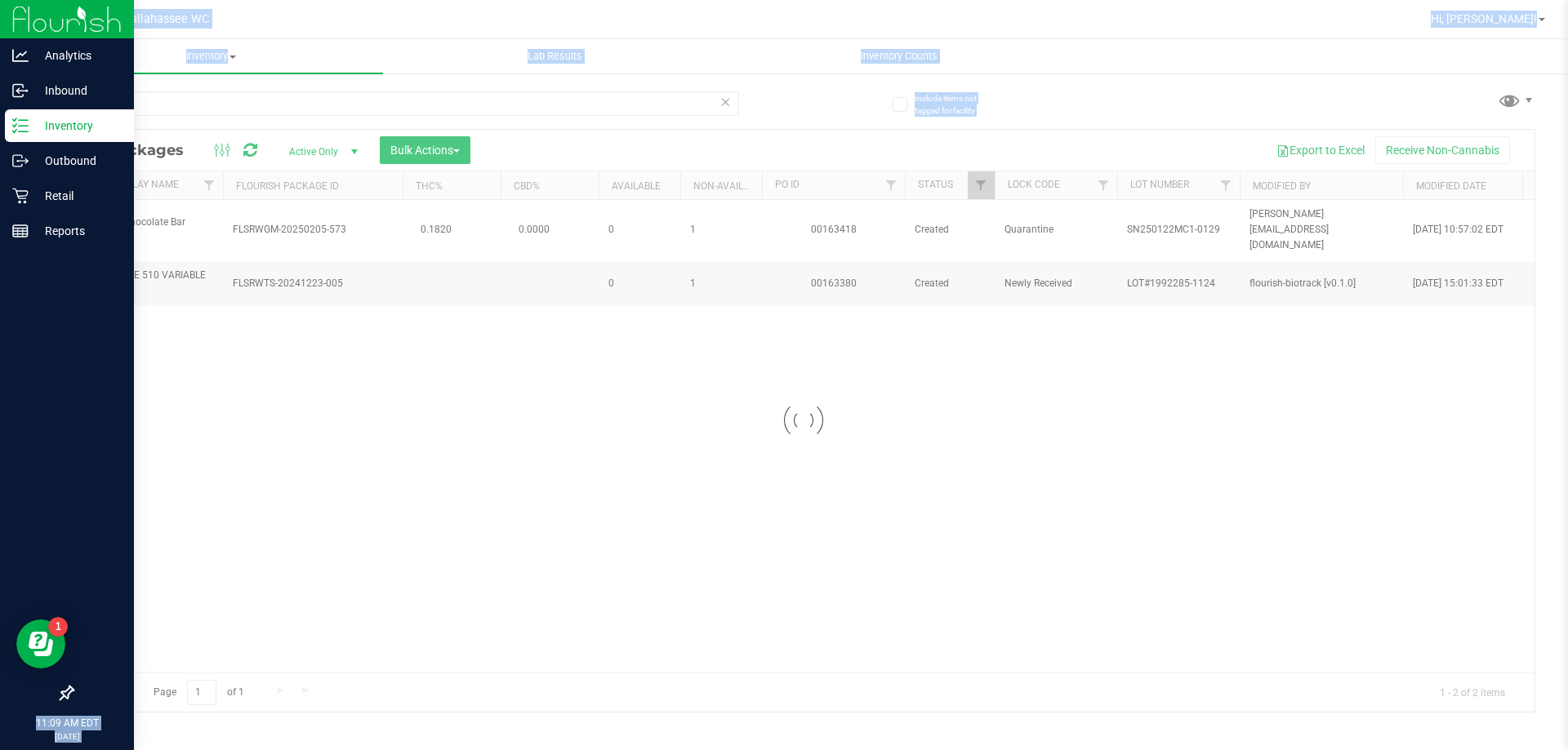
drag, startPoint x: 537, startPoint y: 667, endPoint x: 0, endPoint y: 562, distance: 547.2
click at [0, 562] on div "Analytics Inbound Inventory Outbound Retail Reports 11:09 AM EDT [DATE] 09/23 T…" at bounding box center [784, 375] width 1568 height 750
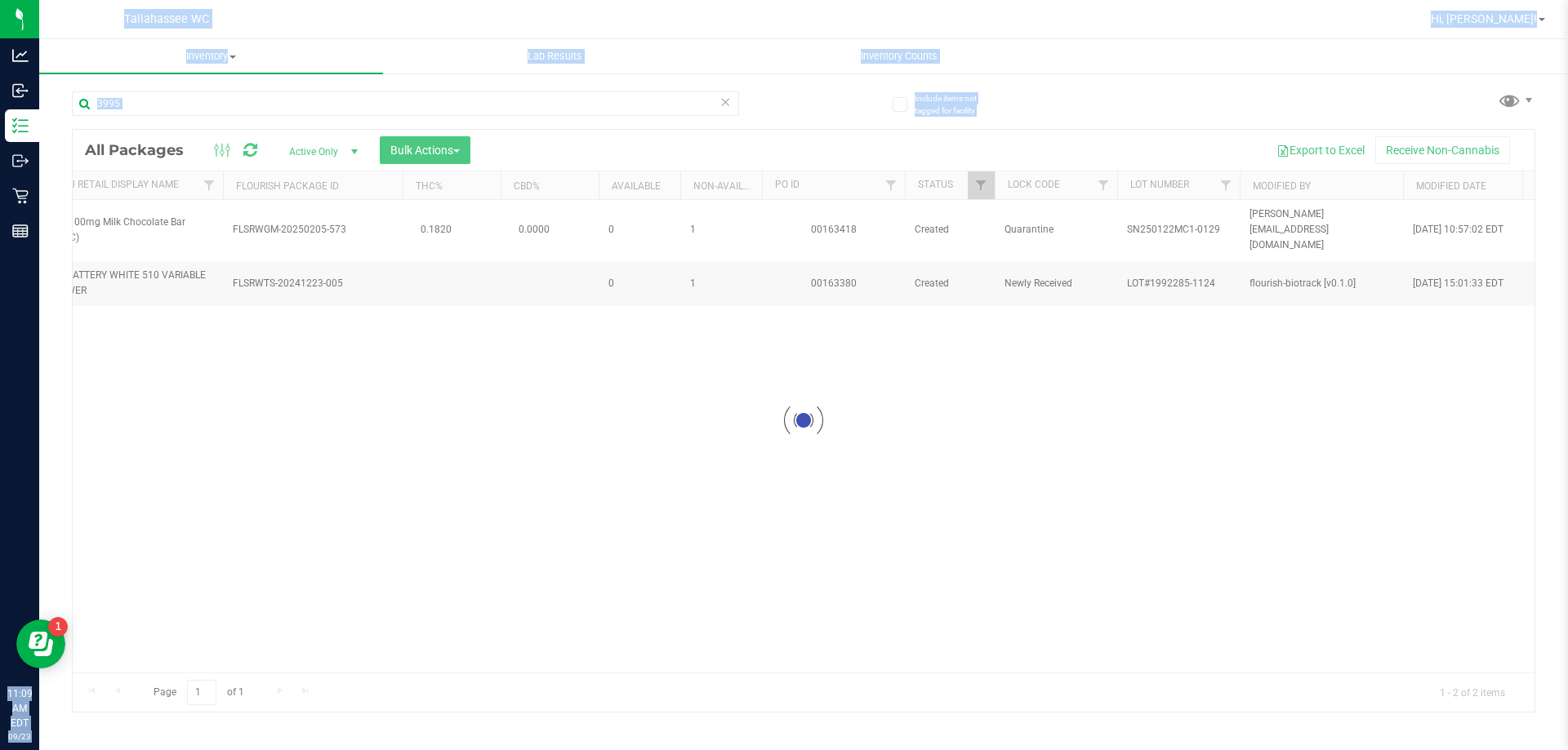
click at [680, 516] on div at bounding box center [803, 420] width 1461 height 582
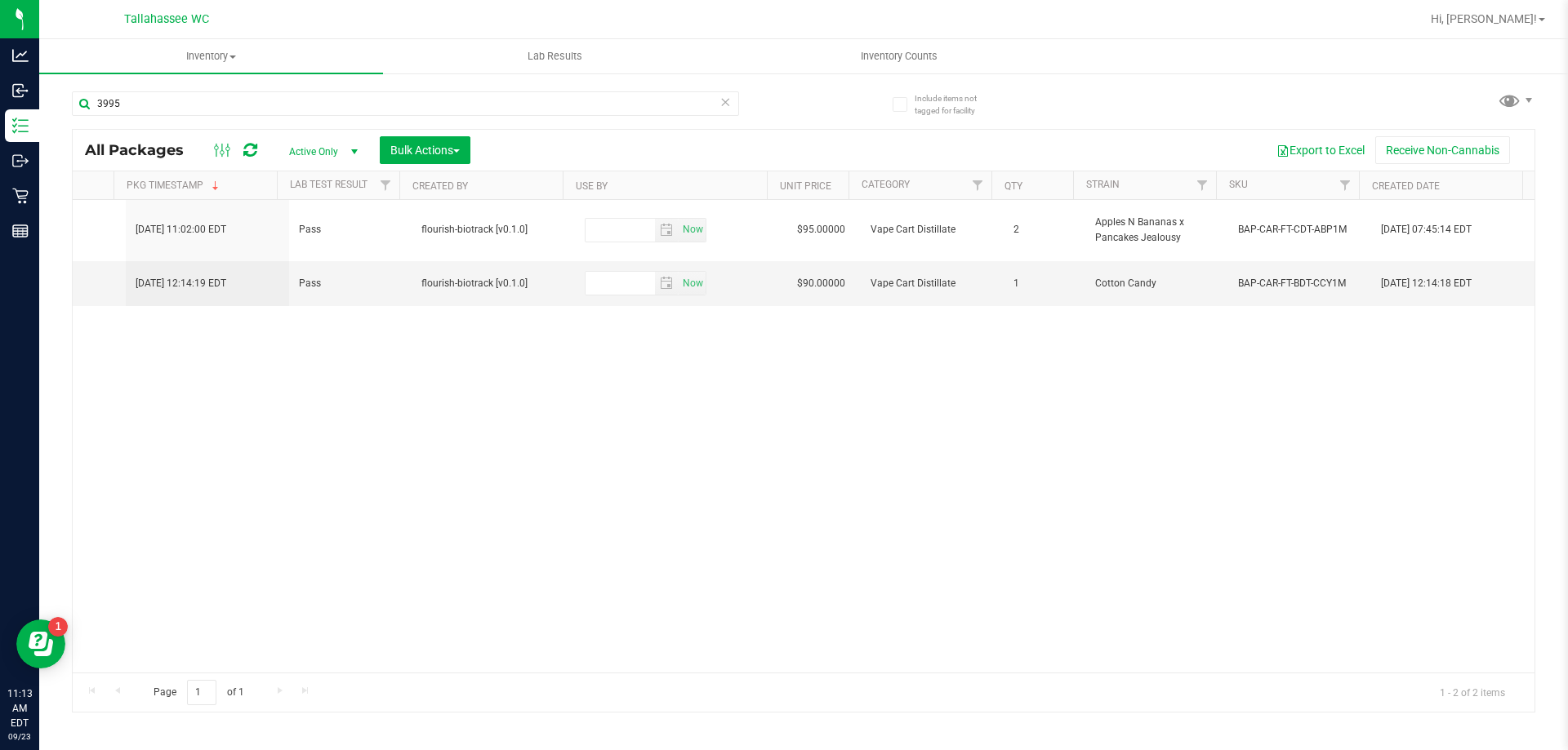
scroll to position [0, 1558]
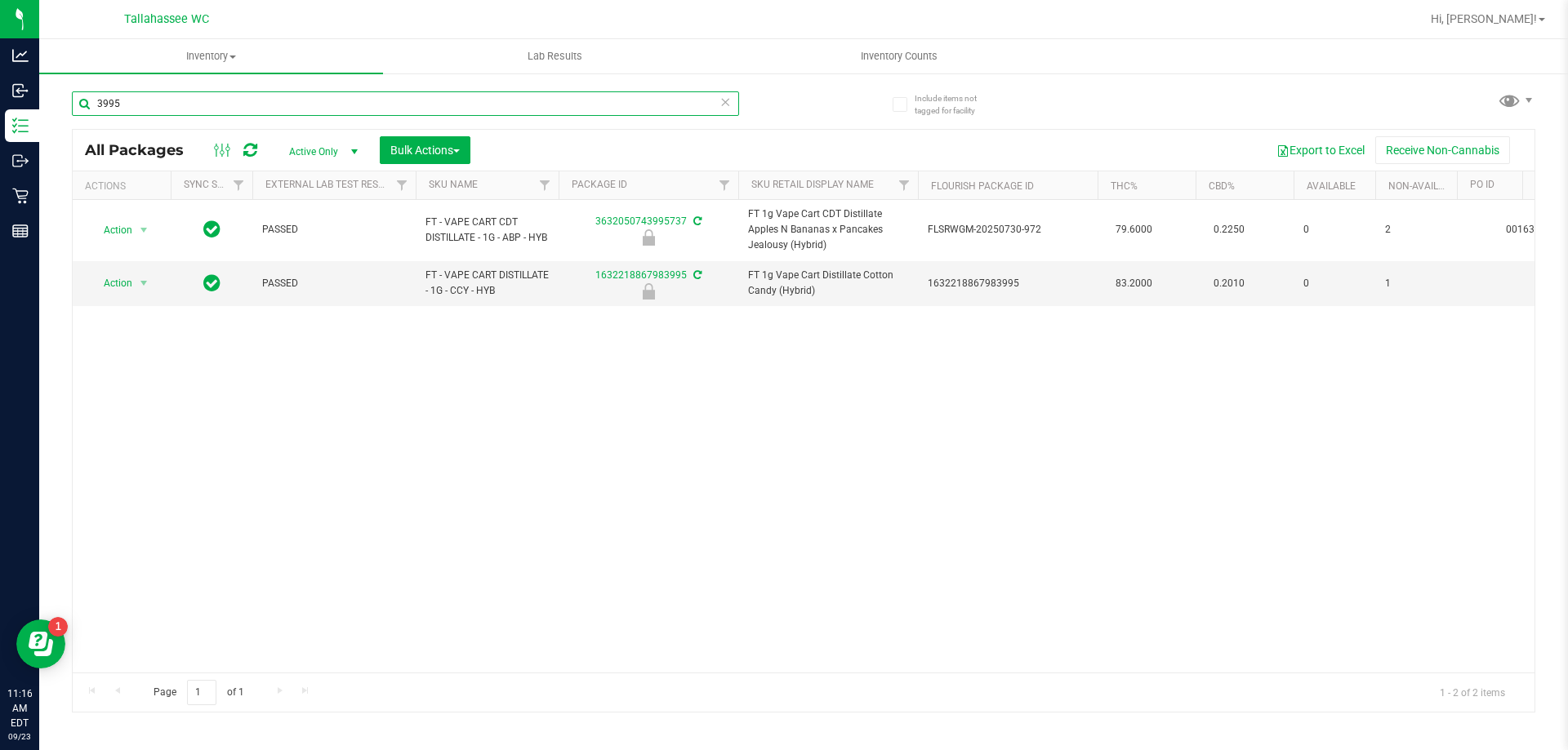
click at [598, 97] on input "3995" at bounding box center [405, 103] width 667 height 25
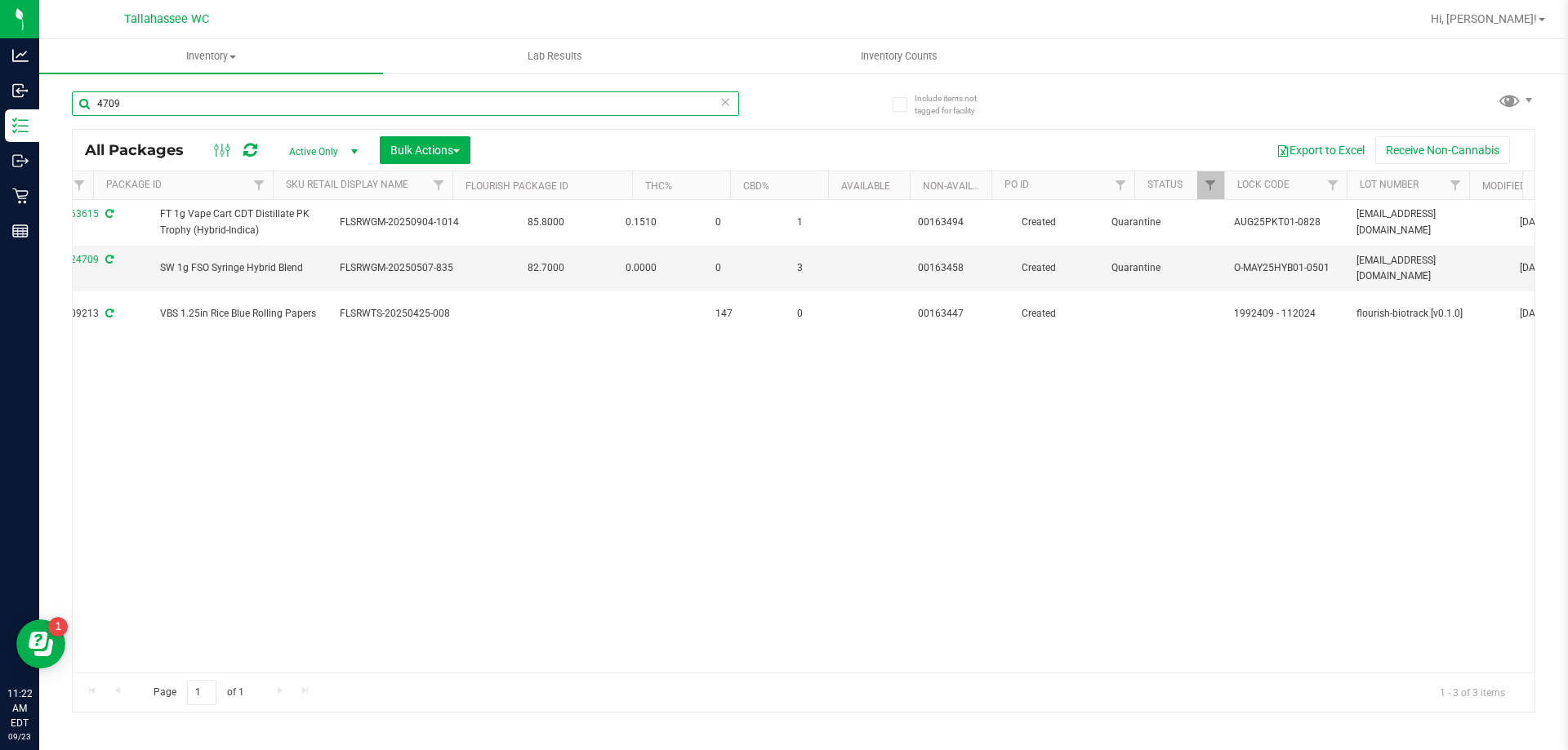
scroll to position [0, 588]
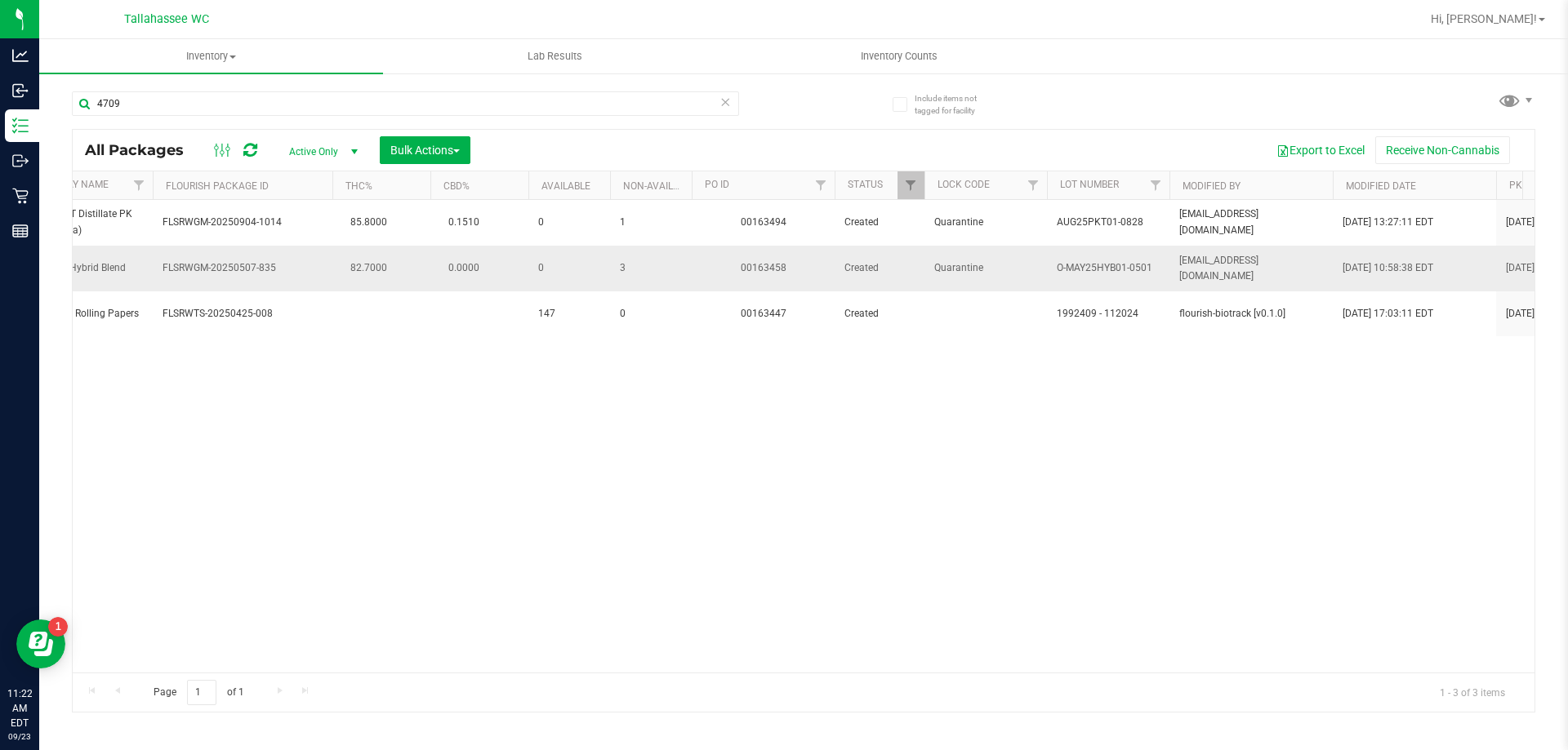
drag, startPoint x: 1045, startPoint y: 262, endPoint x: 1168, endPoint y: 280, distance: 124.3
click at [1168, 280] on tr "Action Action Edit attributes Global inventory Locate package Package audit log…" at bounding box center [1105, 268] width 3597 height 46
copy tr "O-MAY25HYB01-0501"
click at [717, 98] on input "4709" at bounding box center [405, 103] width 667 height 25
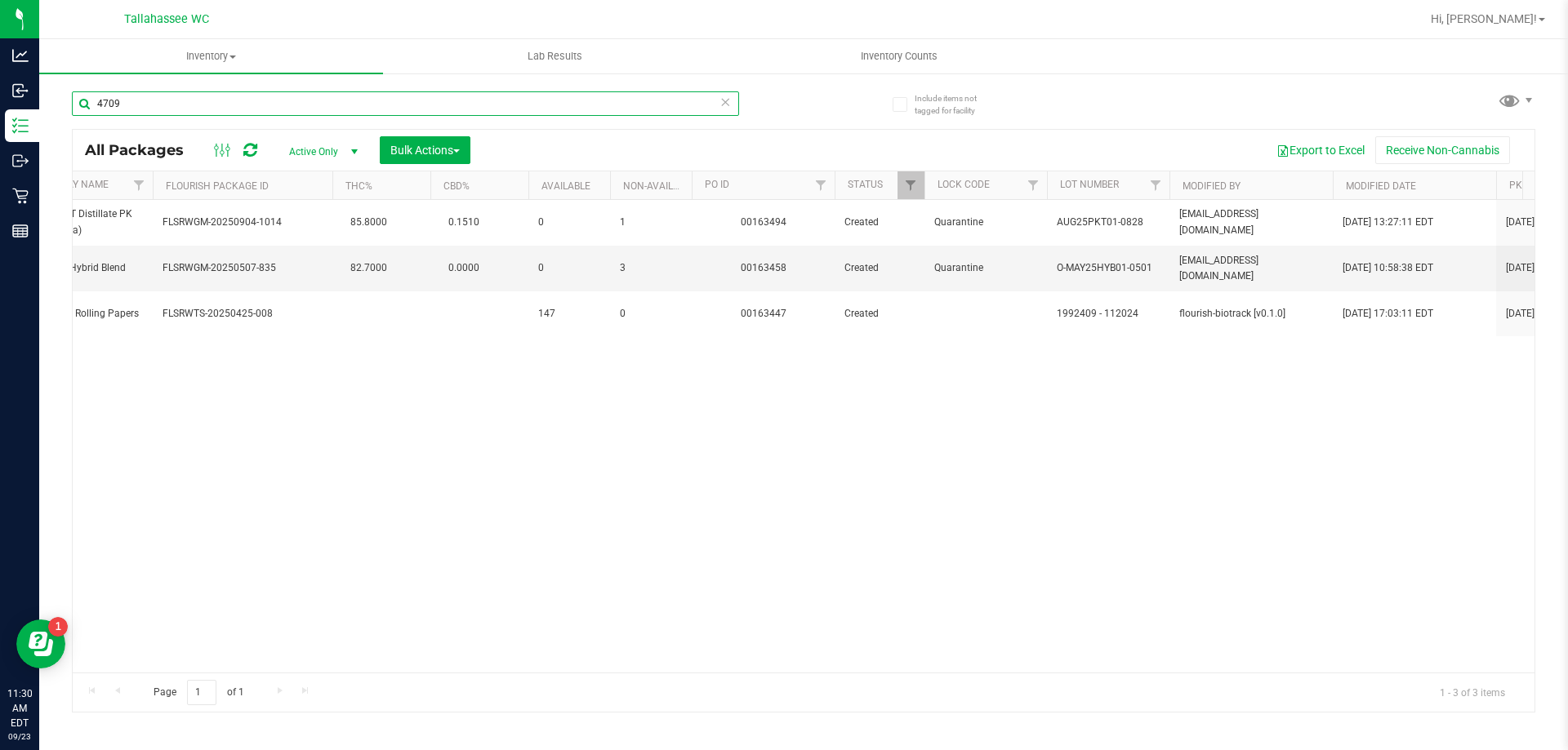
click at [717, 98] on input "4709" at bounding box center [405, 103] width 667 height 25
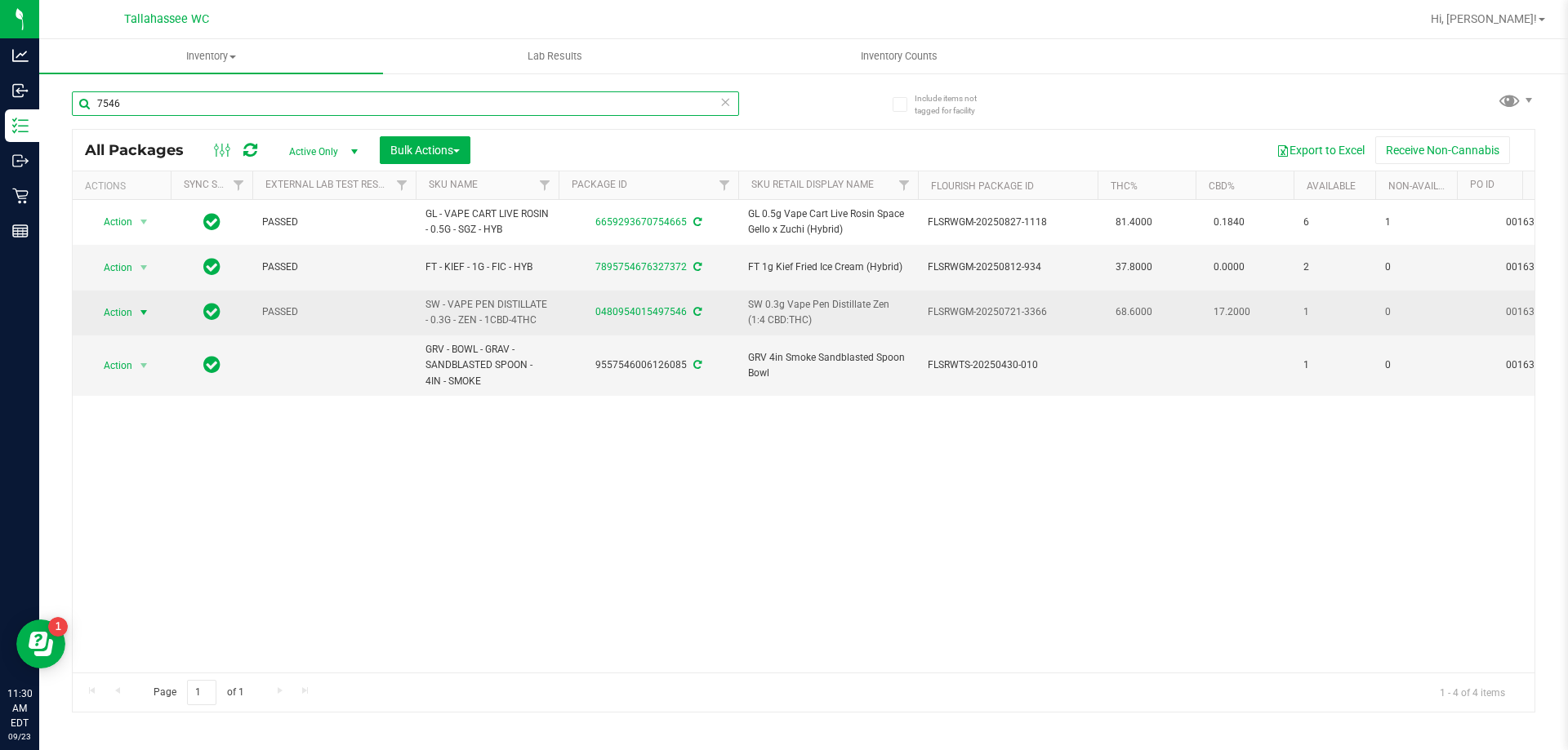
type input "7546"
click at [148, 307] on span "select" at bounding box center [143, 312] width 13 height 13
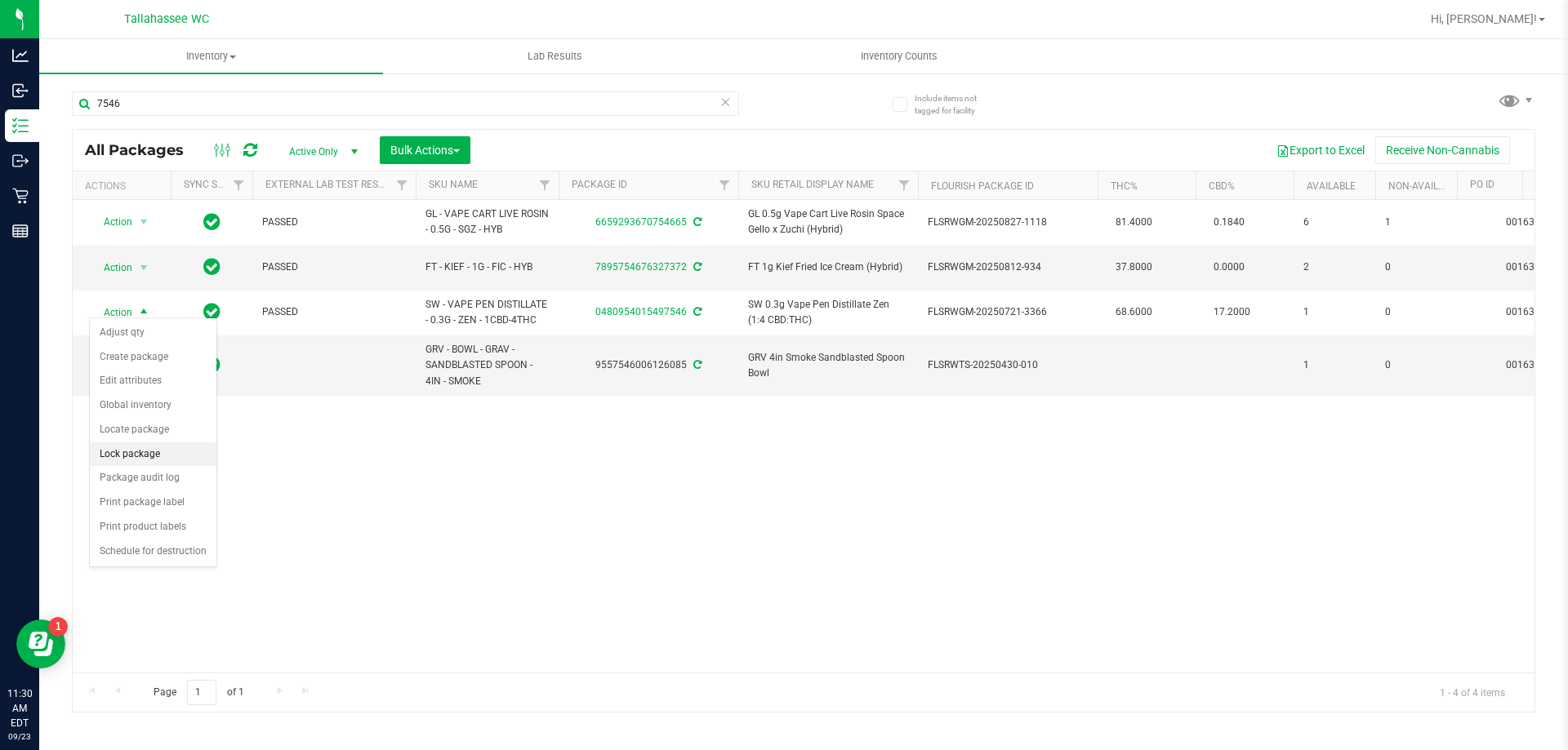
click at [164, 454] on li "Lock package" at bounding box center [154, 454] width 127 height 25
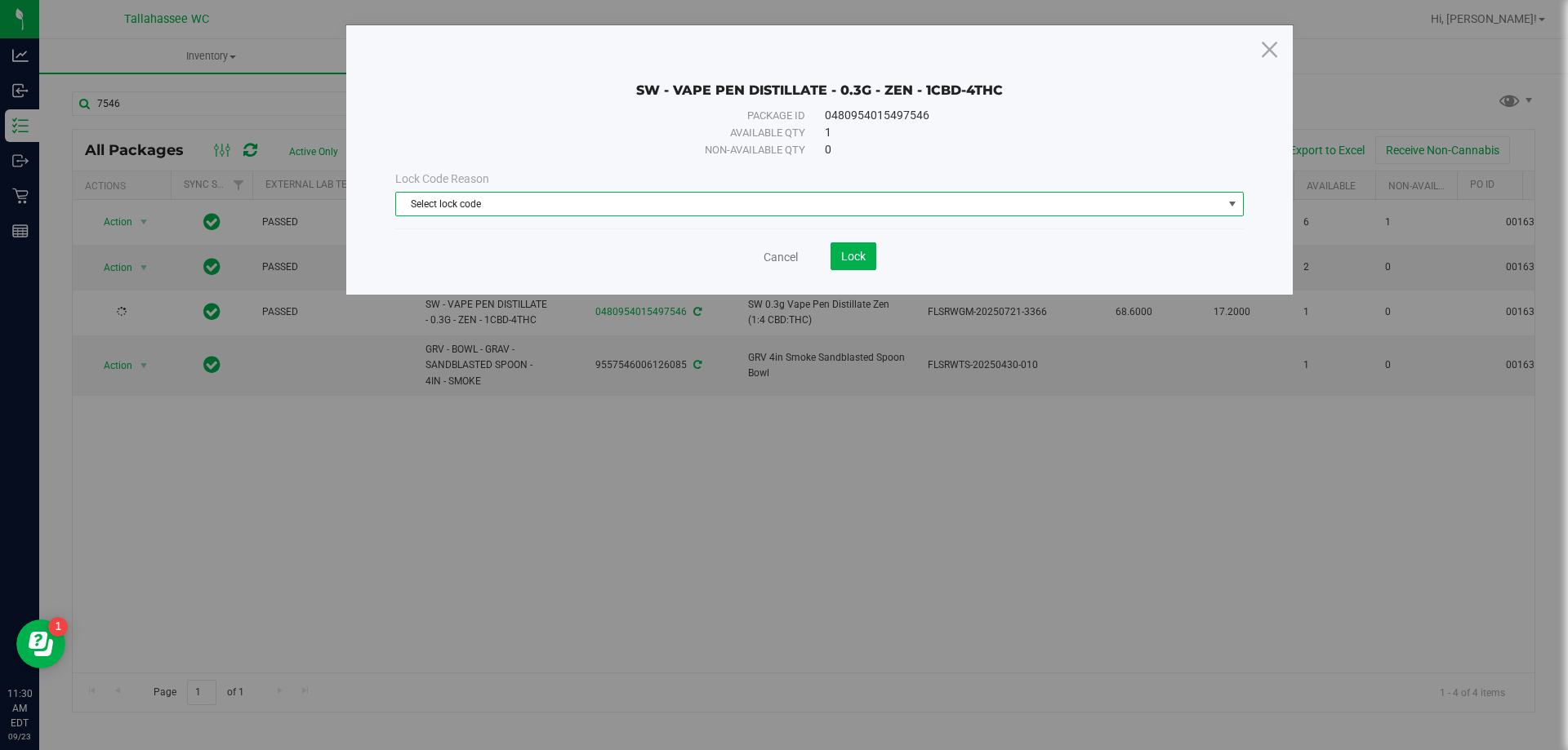
click at [530, 199] on span "Select lock code" at bounding box center [809, 204] width 826 height 23
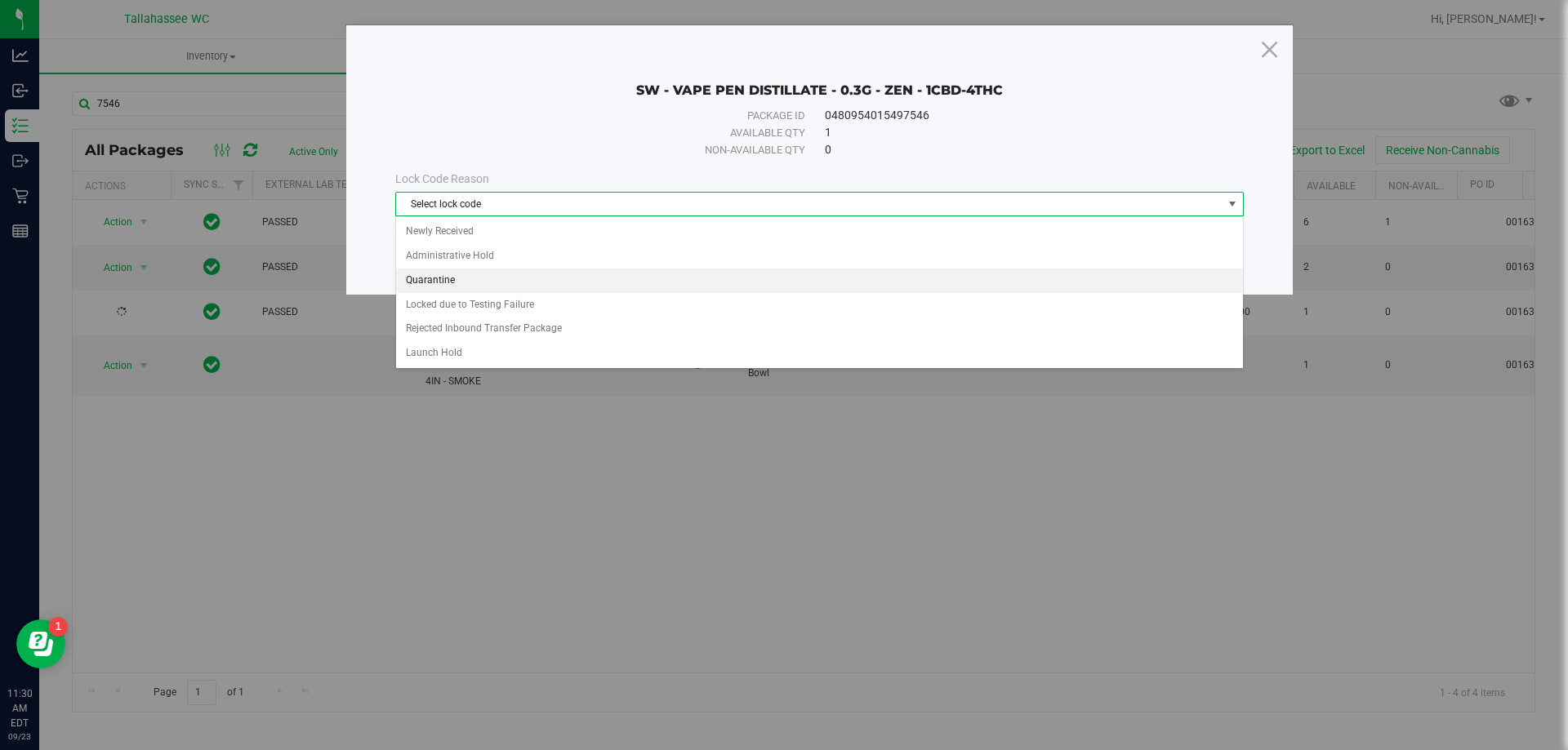
click at [442, 275] on li "Quarantine" at bounding box center [819, 280] width 847 height 25
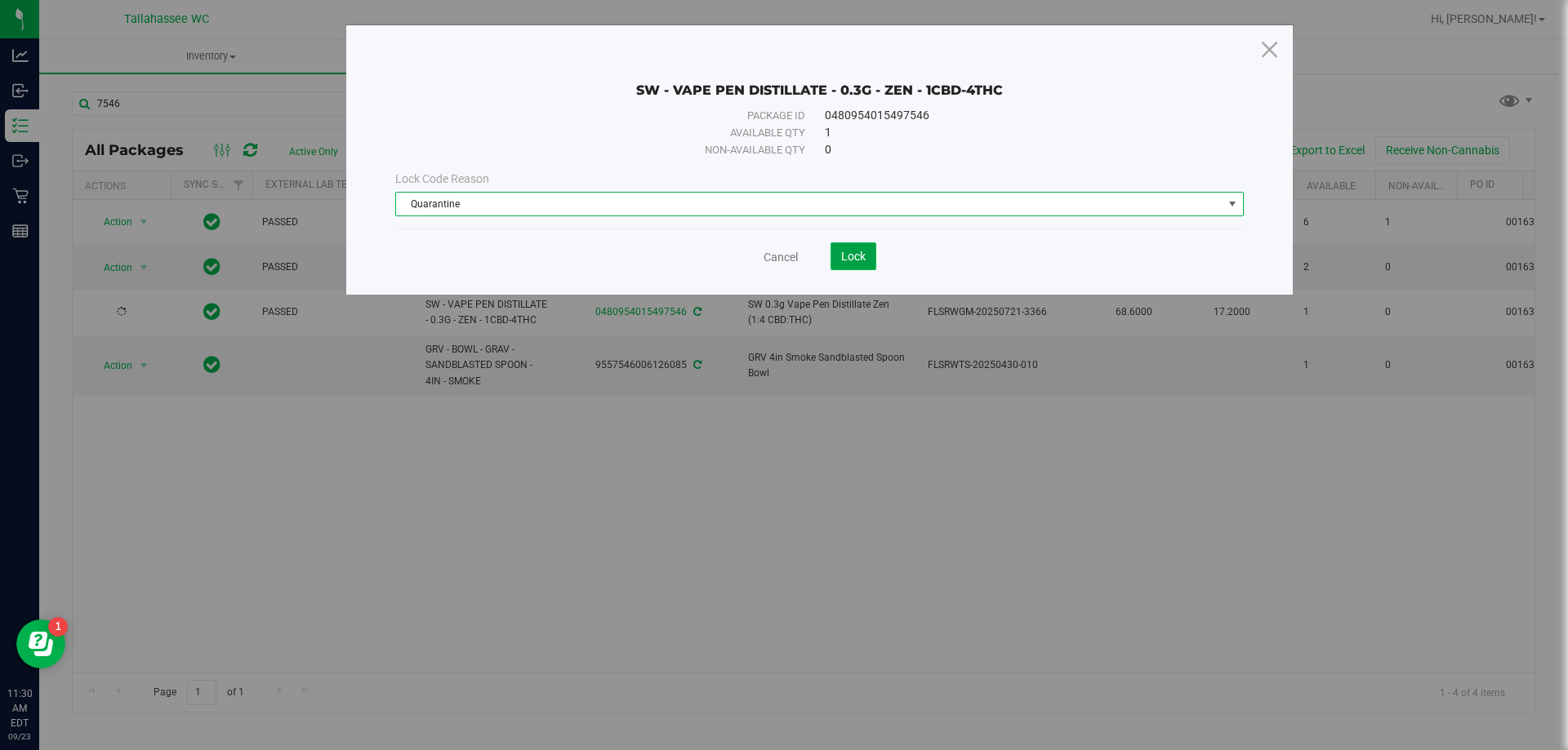
click at [844, 246] on button "Lock" at bounding box center [853, 256] width 46 height 28
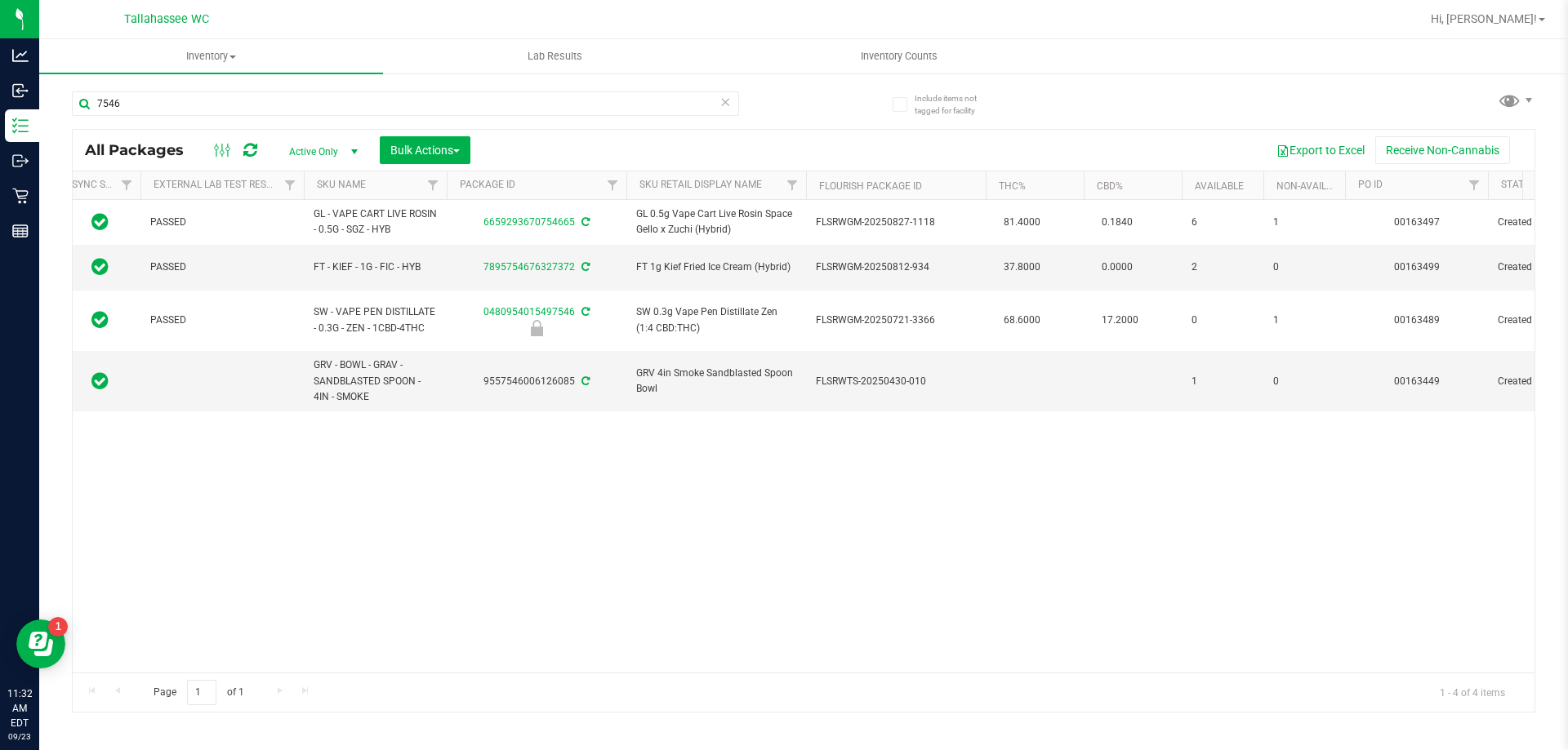
scroll to position [0, 223]
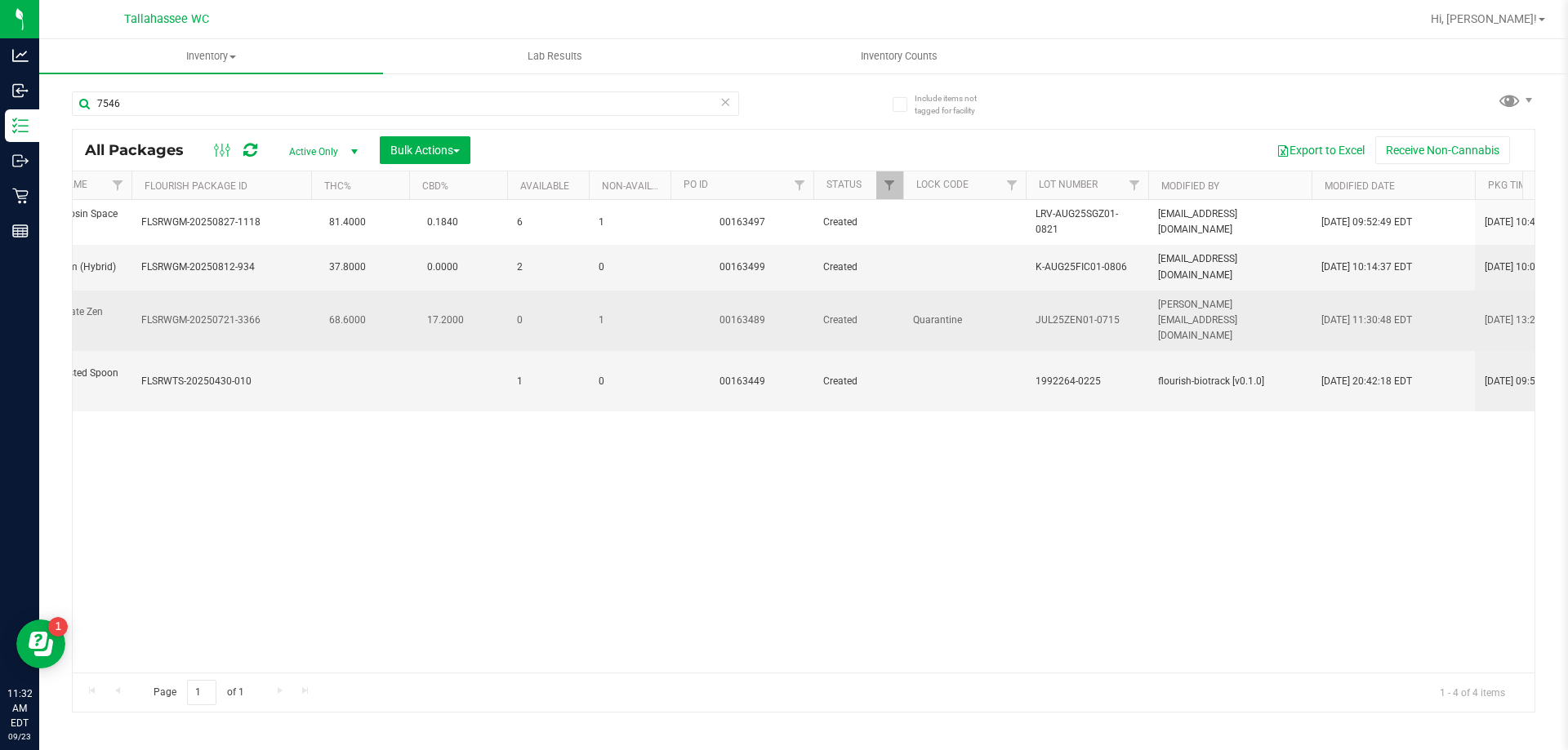
click at [1074, 312] on span "JUL25ZEN01-0715" at bounding box center [1087, 320] width 103 height 16
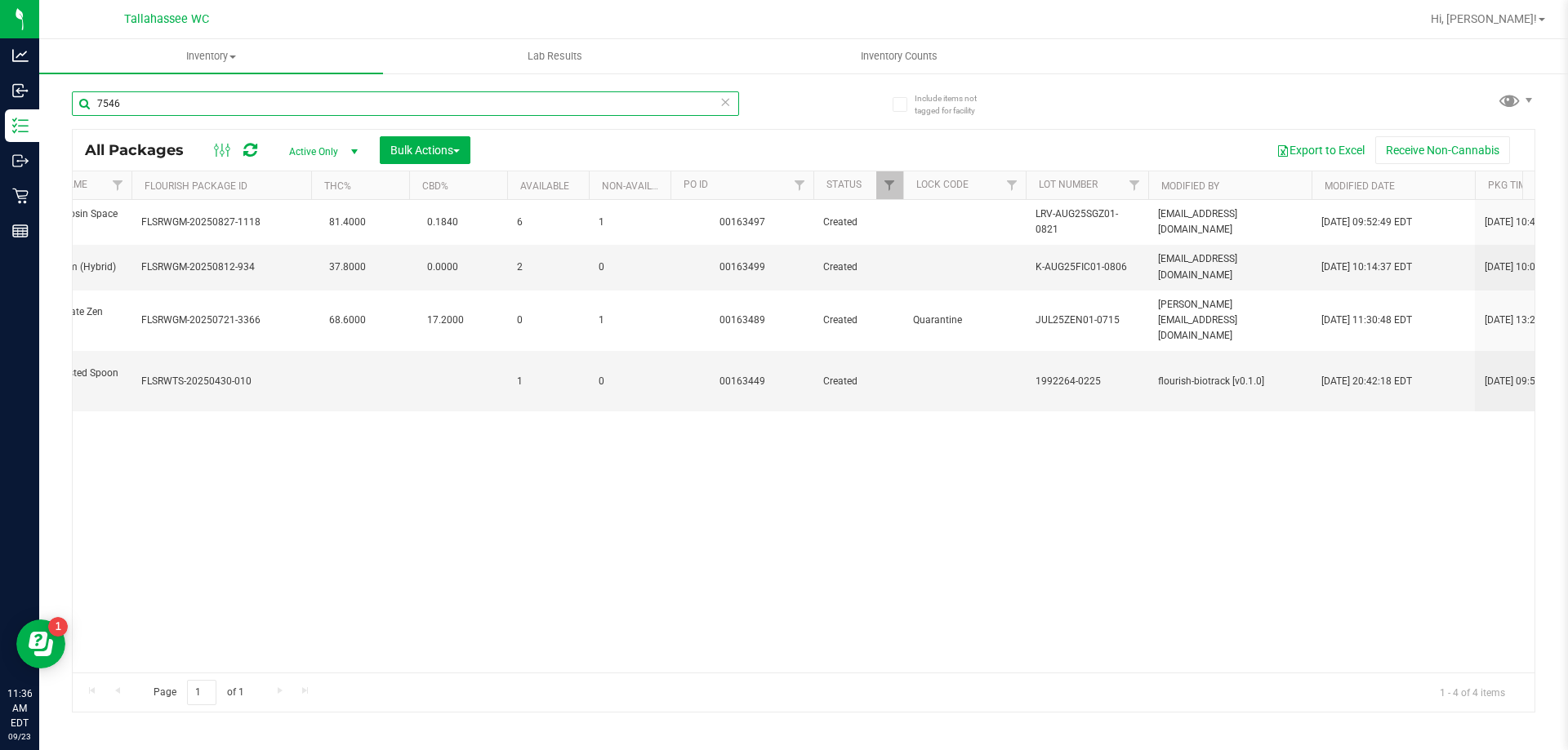
click at [418, 112] on input "7546" at bounding box center [405, 103] width 667 height 25
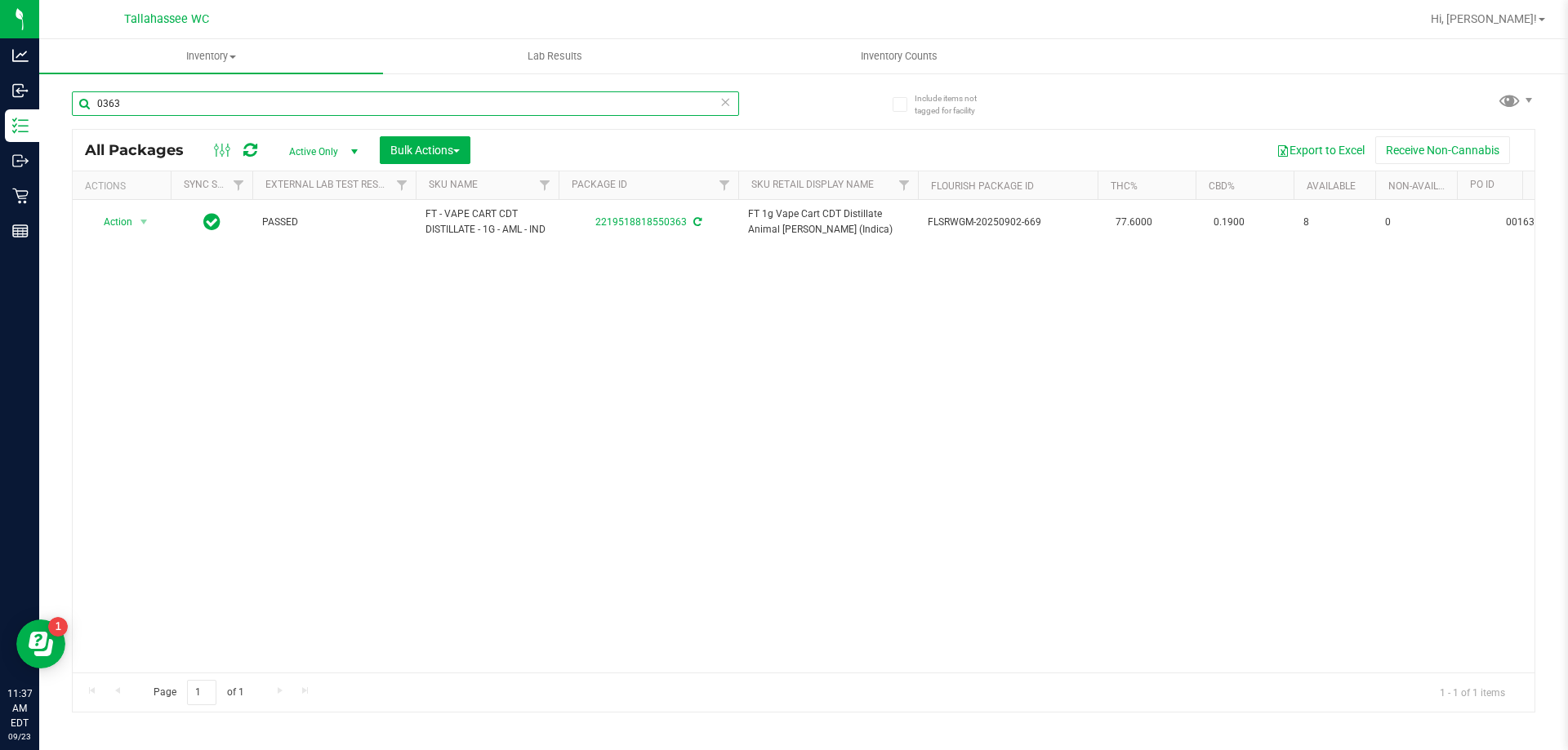
click at [259, 107] on input "0363" at bounding box center [405, 103] width 667 height 25
type input "0363"
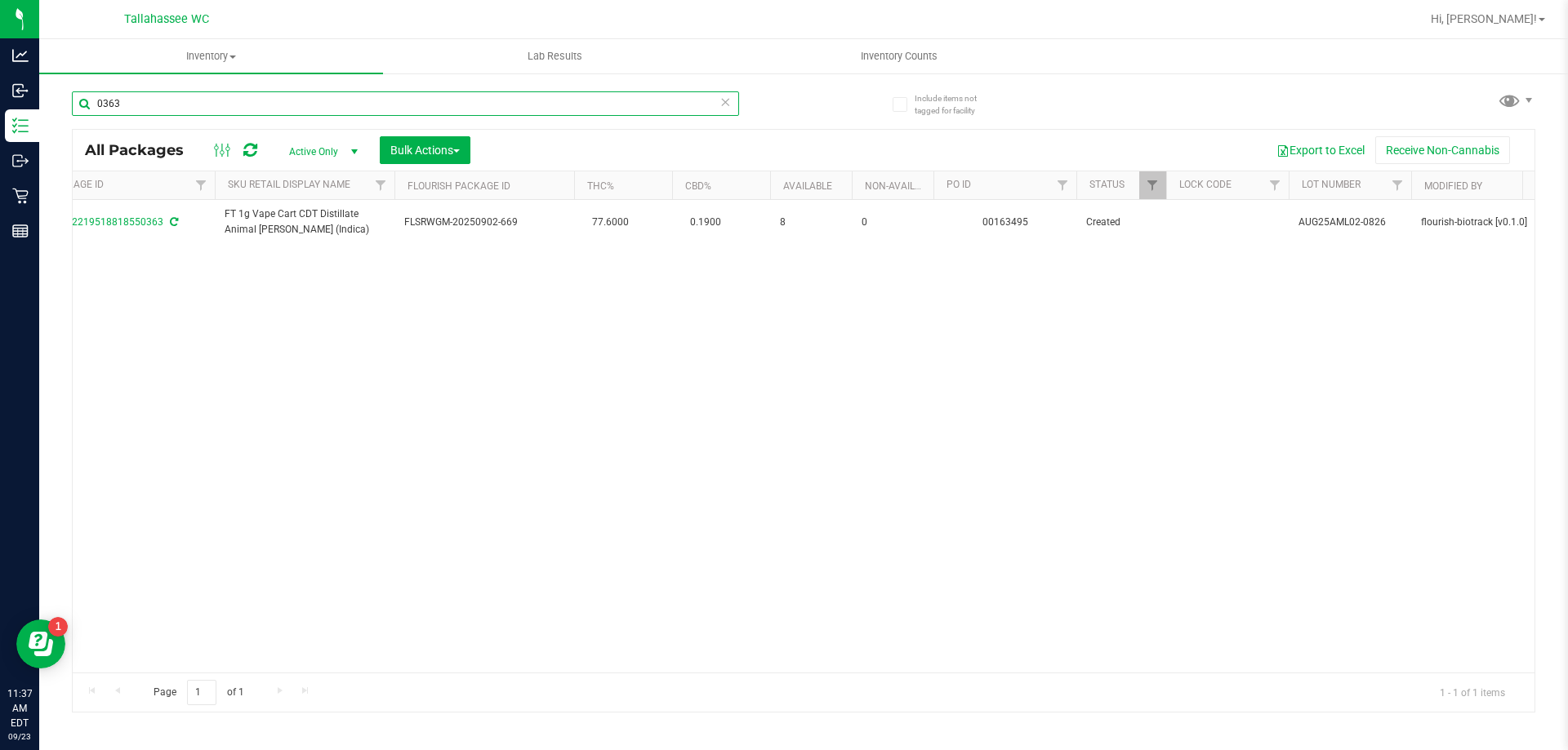
scroll to position [0, 1248]
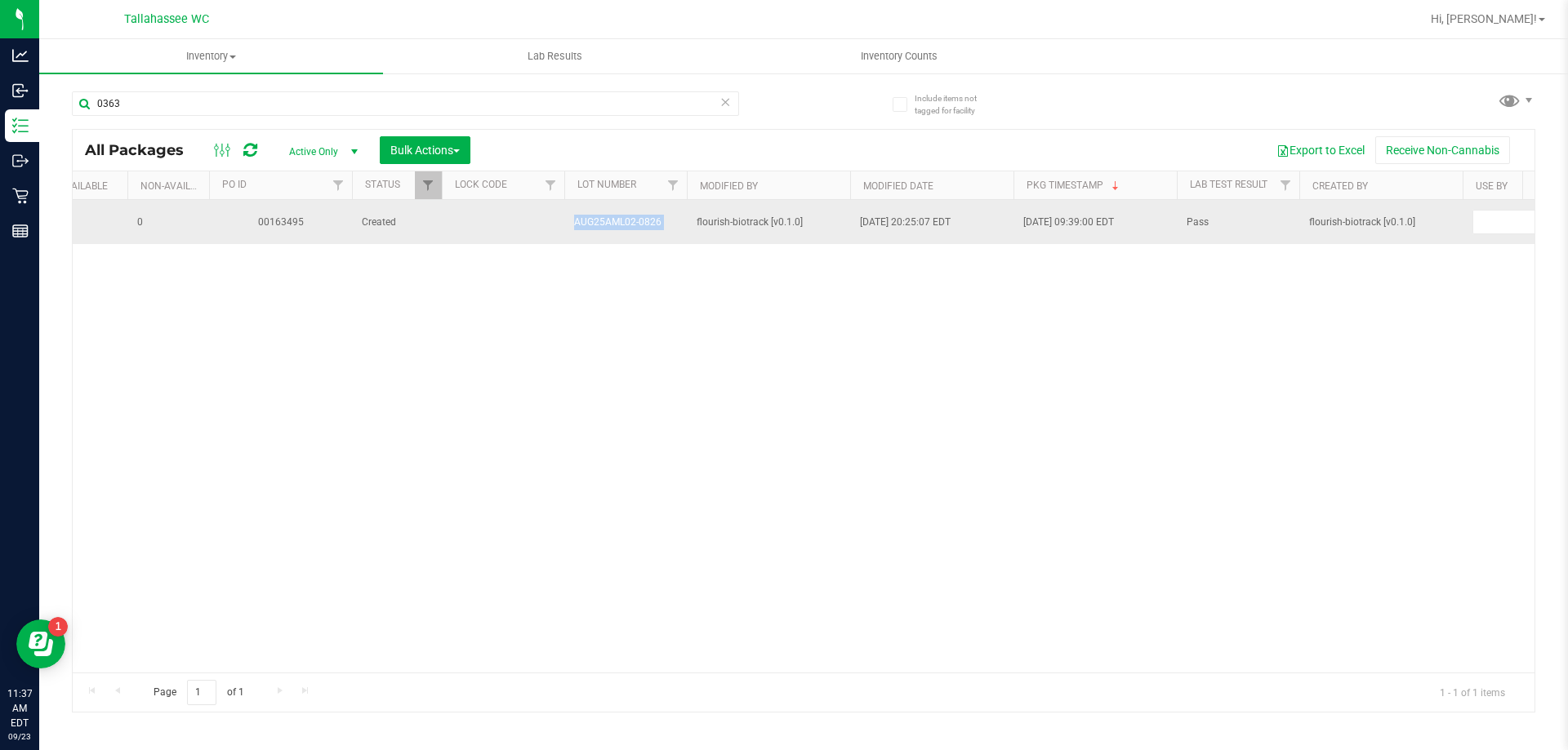
drag, startPoint x: 548, startPoint y: 224, endPoint x: 689, endPoint y: 224, distance: 141.0
click at [689, 224] on tr "Action Action Adjust qty Create package Edit attributes Global inventory Locate…" at bounding box center [624, 222] width 3597 height 44
copy tr "AUG25AML02-0826"
